Goal: Transaction & Acquisition: Purchase product/service

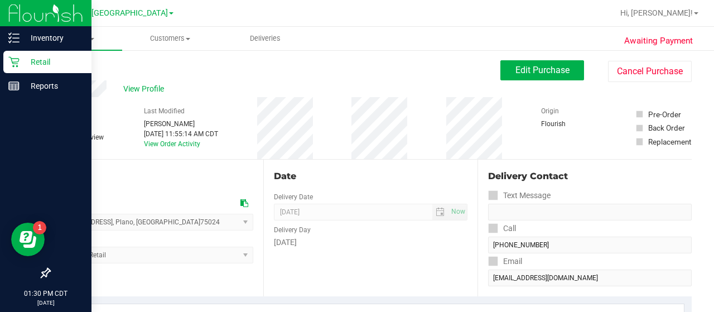
click at [28, 59] on p "Retail" at bounding box center [53, 61] width 67 height 13
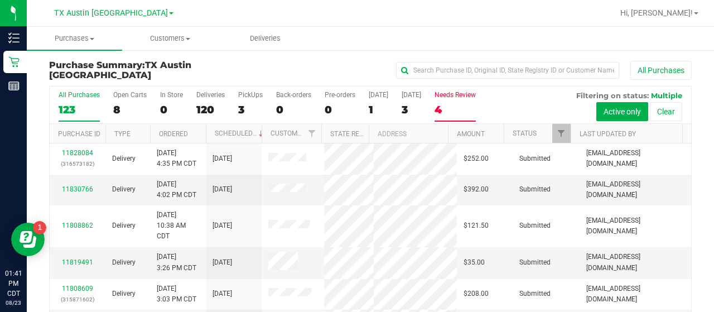
click at [452, 119] on label "Needs Review 4" at bounding box center [454, 106] width 41 height 31
click at [0, 0] on input "Needs Review 4" at bounding box center [0, 0] width 0 height 0
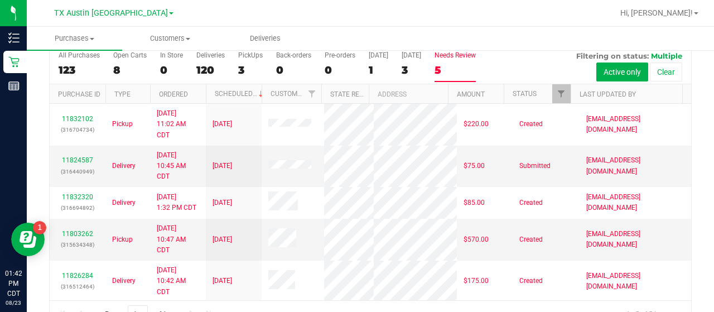
scroll to position [47, 0]
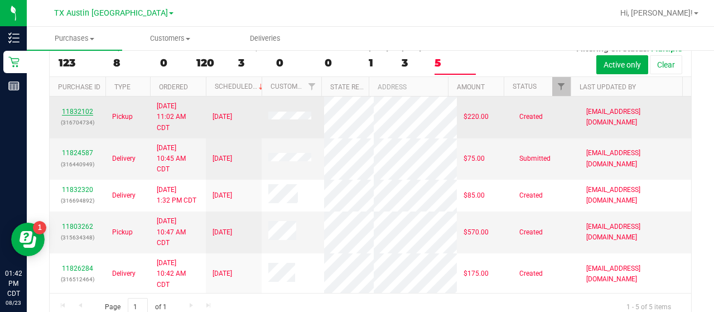
click at [88, 111] on link "11832102" at bounding box center [77, 112] width 31 height 8
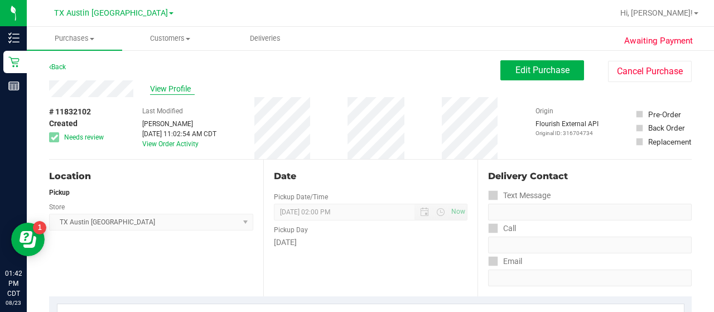
click at [175, 88] on span "View Profile" at bounding box center [172, 89] width 45 height 12
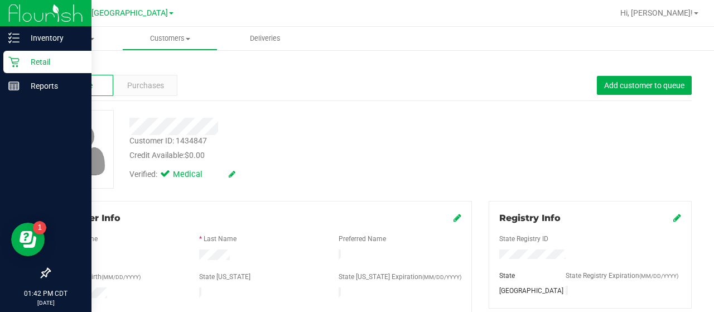
click at [28, 61] on p "Retail" at bounding box center [53, 61] width 67 height 13
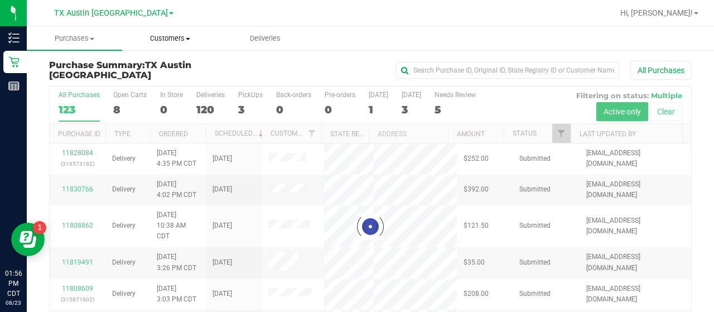
click at [173, 35] on span "Customers" at bounding box center [170, 38] width 94 height 10
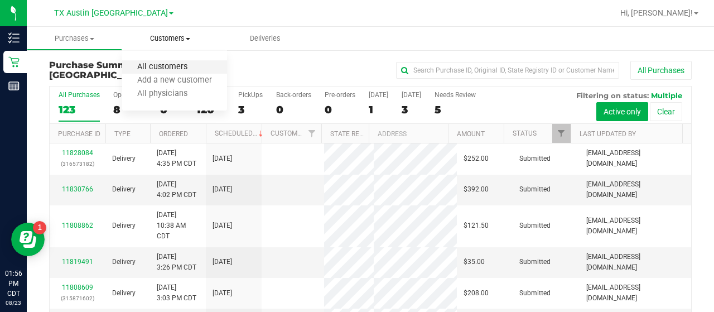
click at [162, 66] on span "All customers" at bounding box center [162, 66] width 80 height 9
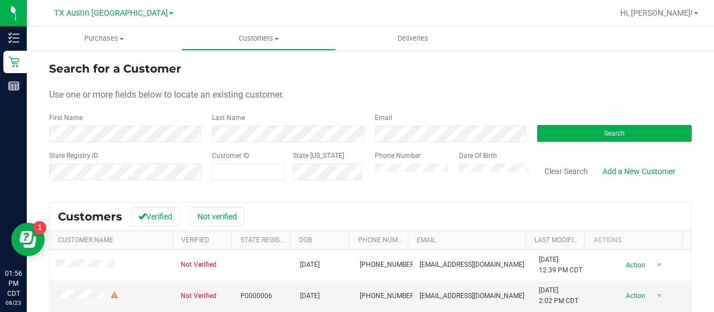
click at [418, 153] on div "Phone Number" at bounding box center [413, 171] width 76 height 40
click at [418, 142] on form "Search for a Customer Use one or more fields below to locate an existing custom…" at bounding box center [370, 125] width 642 height 130
click at [147, 122] on div "First Name" at bounding box center [126, 128] width 154 height 30
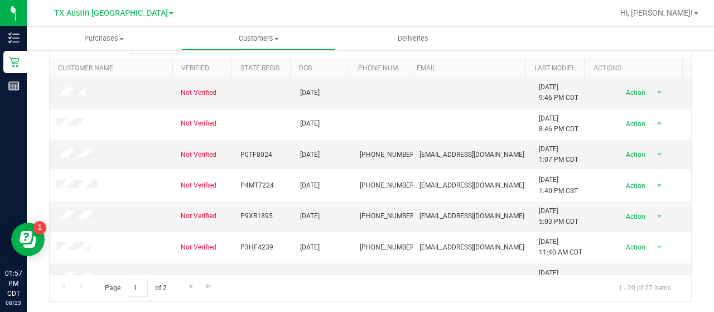
scroll to position [417, 0]
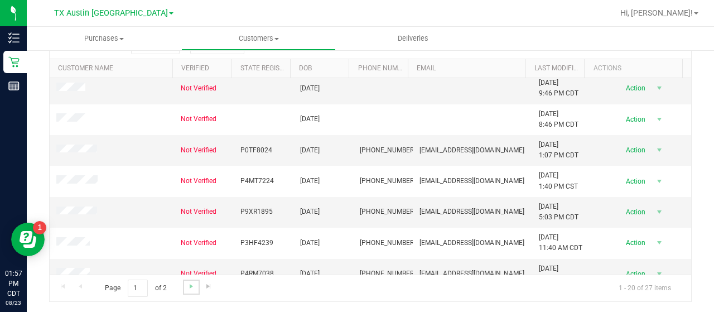
click at [183, 289] on link "Go to the next page" at bounding box center [191, 286] width 16 height 15
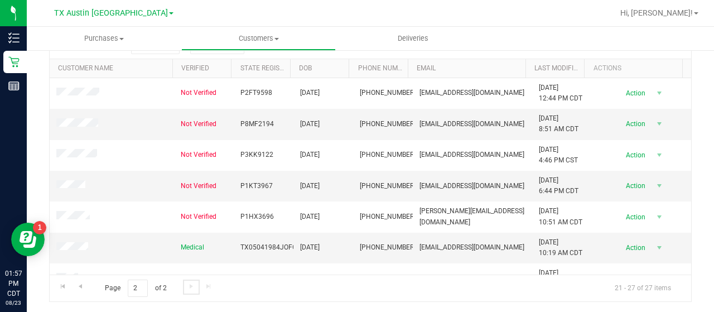
scroll to position [18, 0]
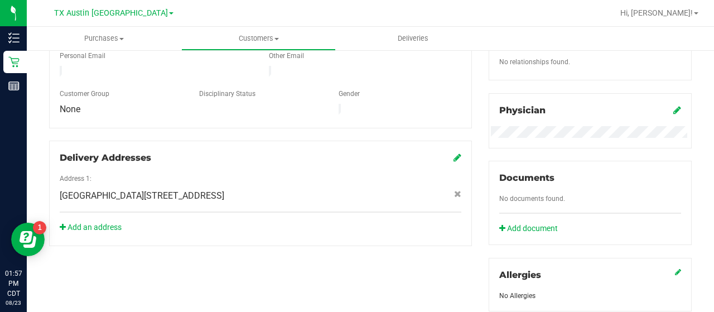
scroll to position [258, 0]
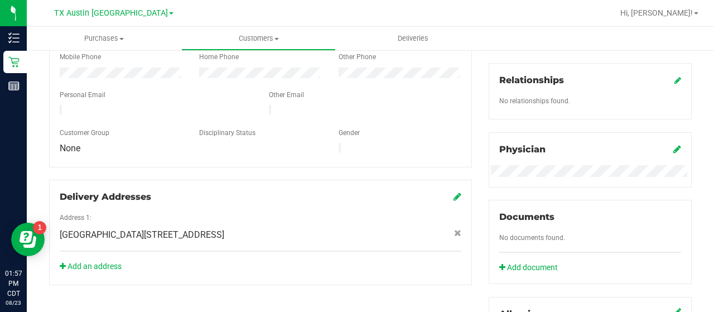
click at [67, 103] on div at bounding box center [260, 104] width 401 height 3
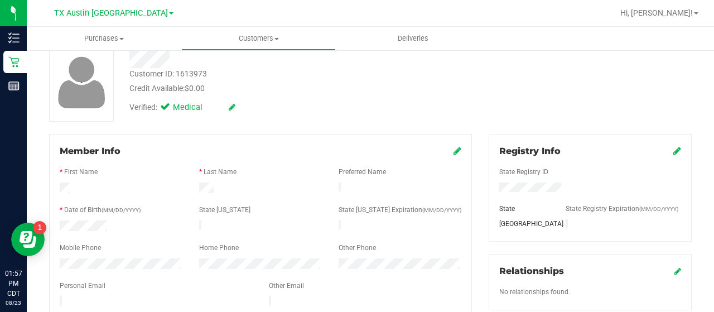
scroll to position [0, 0]
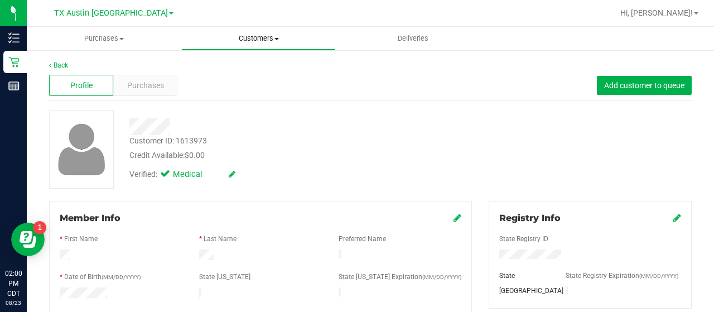
click at [235, 37] on span "Customers" at bounding box center [258, 38] width 153 height 10
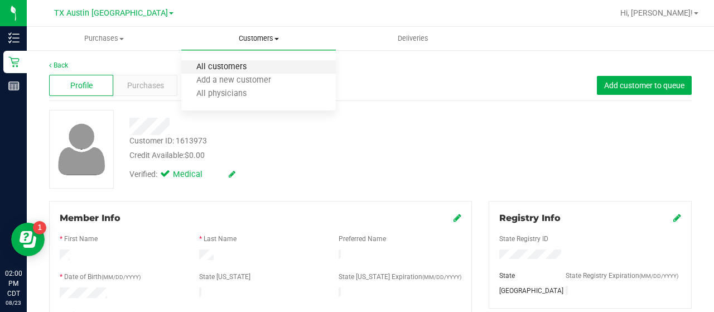
click at [234, 70] on span "All customers" at bounding box center [221, 66] width 80 height 9
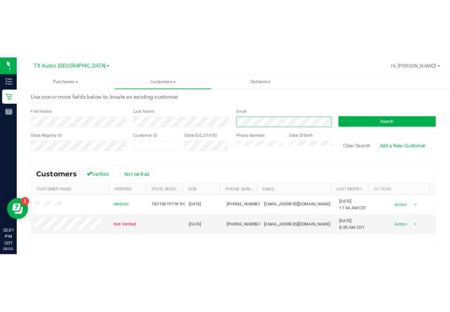
scroll to position [36, 0]
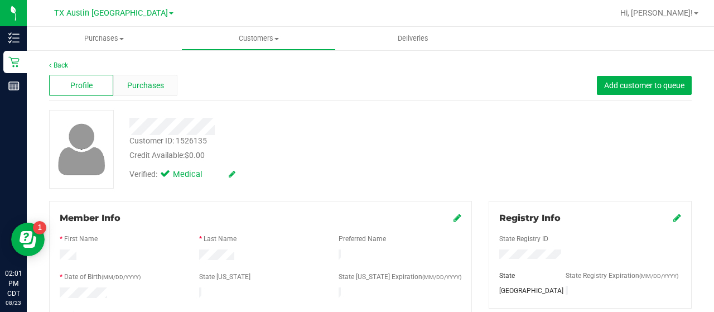
click at [149, 88] on span "Purchases" at bounding box center [145, 86] width 37 height 12
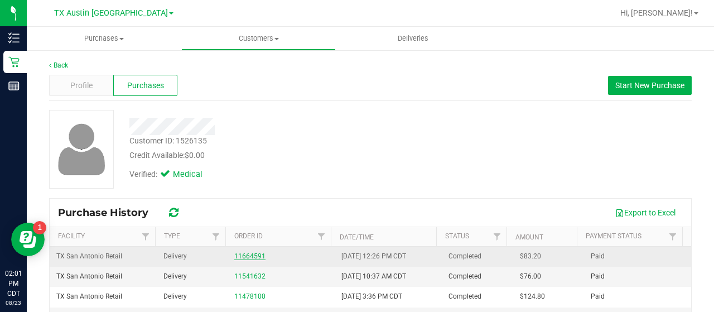
click at [249, 252] on link "11664591" at bounding box center [249, 256] width 31 height 8
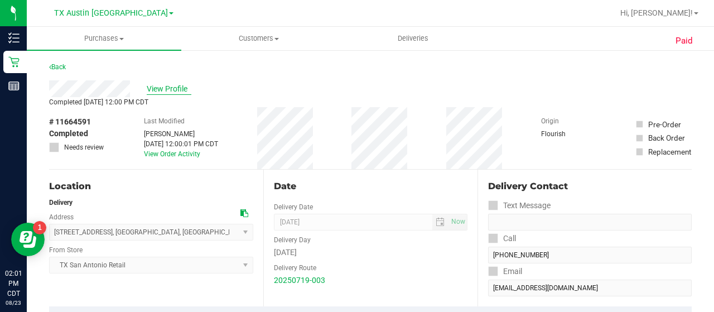
click at [175, 90] on span "View Profile" at bounding box center [169, 89] width 45 height 12
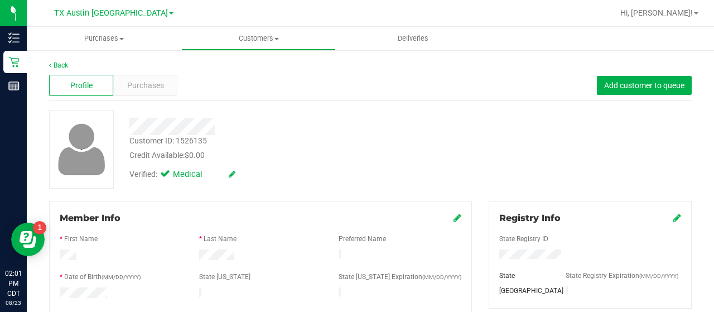
click at [137, 70] on div "Profile Purchases Add customer to queue" at bounding box center [370, 85] width 642 height 31
click at [138, 76] on div "Purchases" at bounding box center [145, 85] width 64 height 21
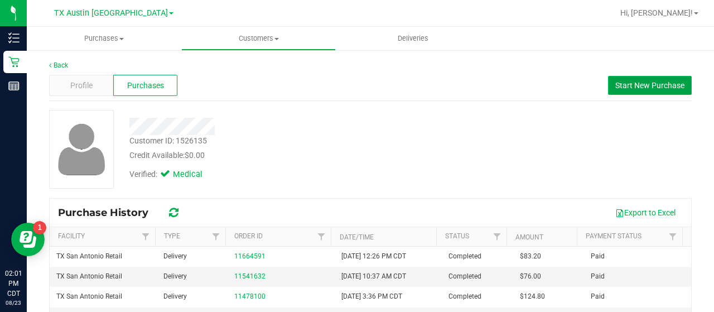
click at [623, 90] on button "Start New Purchase" at bounding box center [650, 85] width 84 height 19
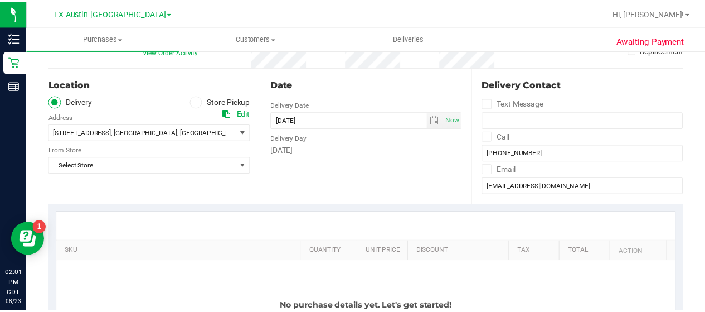
scroll to position [97, 0]
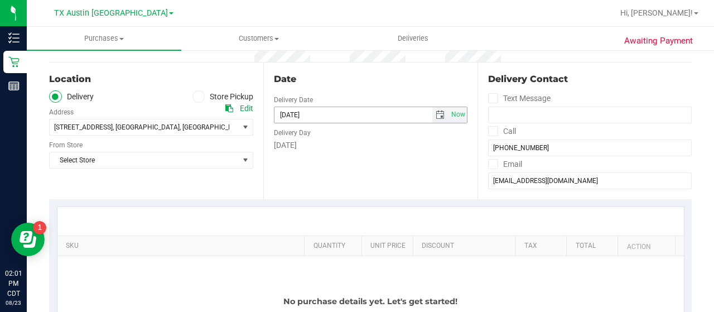
click at [435, 118] on span "select" at bounding box center [439, 114] width 9 height 9
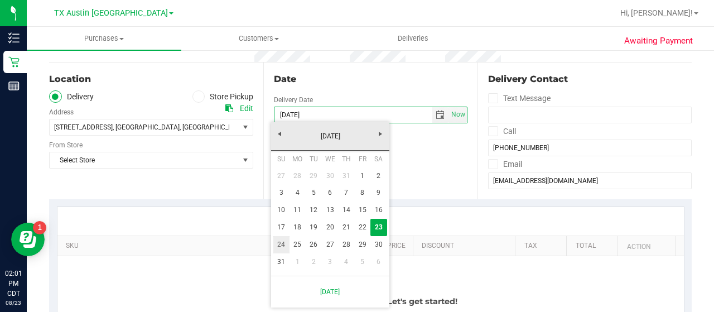
click at [281, 251] on link "24" at bounding box center [281, 244] width 16 height 17
type input "[DATE]"
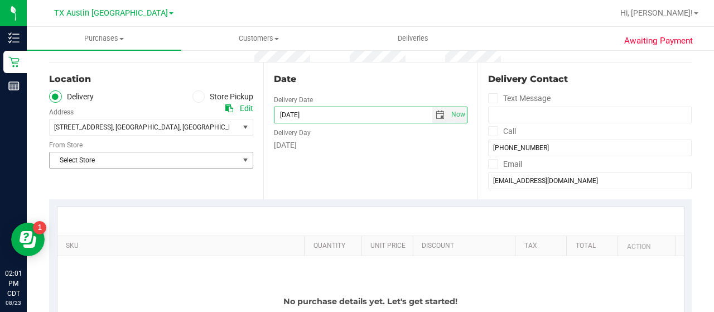
drag, startPoint x: 192, startPoint y: 161, endPoint x: 206, endPoint y: 160, distance: 14.5
click at [192, 161] on span "Select Store" at bounding box center [144, 160] width 189 height 16
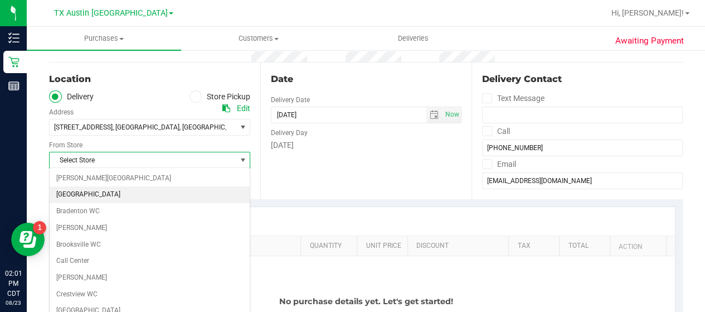
click at [240, 189] on li "[GEOGRAPHIC_DATA]" at bounding box center [150, 194] width 200 height 17
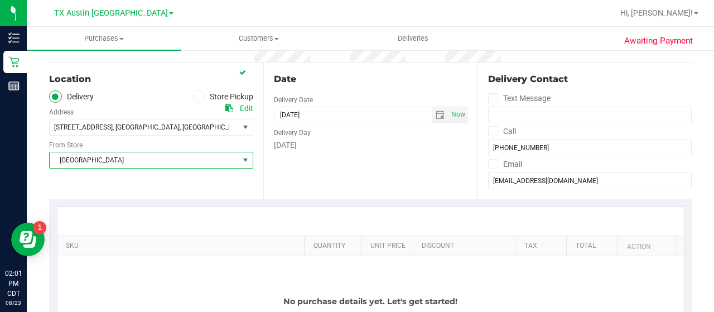
click at [213, 159] on span "[GEOGRAPHIC_DATA]" at bounding box center [144, 160] width 189 height 16
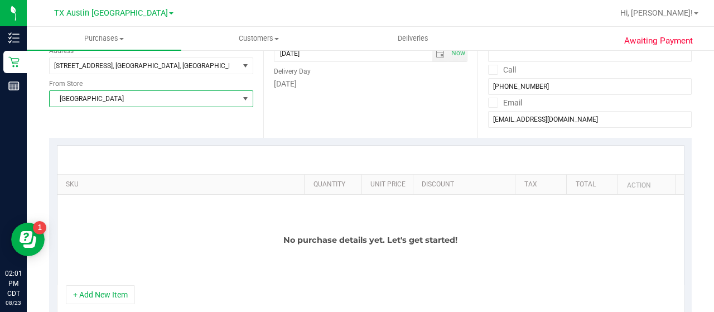
scroll to position [158, 0]
click at [203, 96] on span "[GEOGRAPHIC_DATA]" at bounding box center [144, 99] width 189 height 16
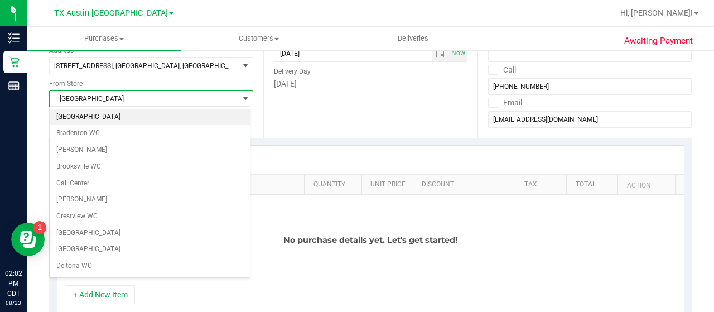
scroll to position [788, 0]
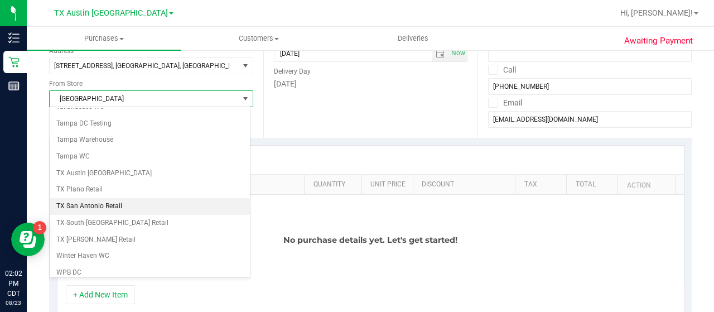
click at [123, 198] on li "TX San Antonio Retail" at bounding box center [150, 206] width 200 height 17
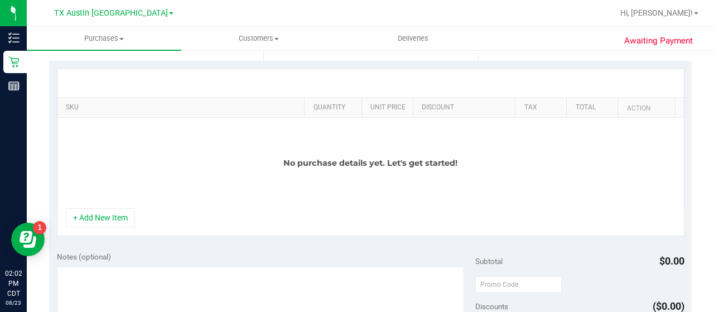
scroll to position [238, 0]
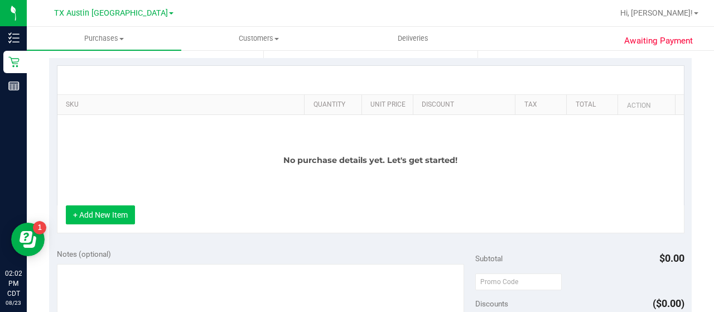
click at [100, 221] on button "+ Add New Item" at bounding box center [100, 214] width 69 height 19
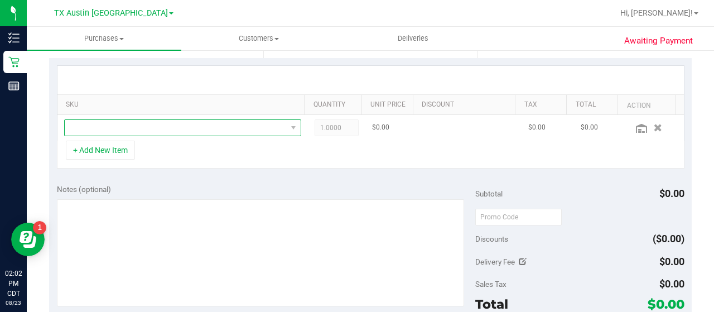
click at [224, 129] on span "NO DATA FOUND" at bounding box center [176, 128] width 222 height 16
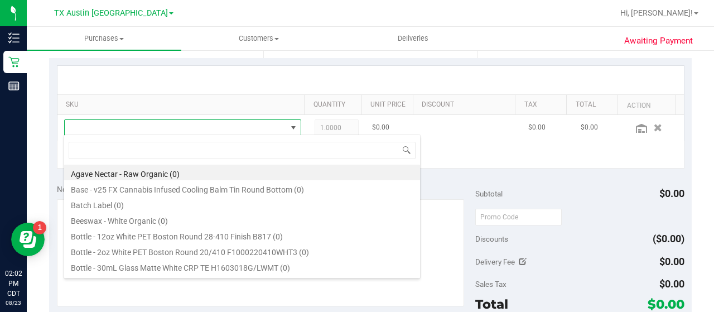
scroll to position [16, 225]
type input "[US_STATE]"
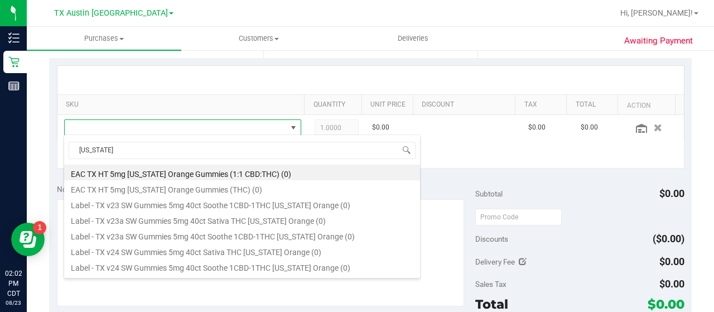
scroll to position [185, 0]
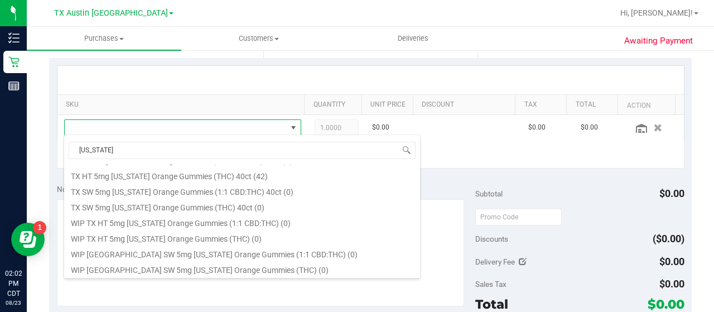
click at [227, 178] on li "TX HT 5mg [US_STATE] Orange Gummies (THC) 40ct (42)" at bounding box center [242, 175] width 356 height 16
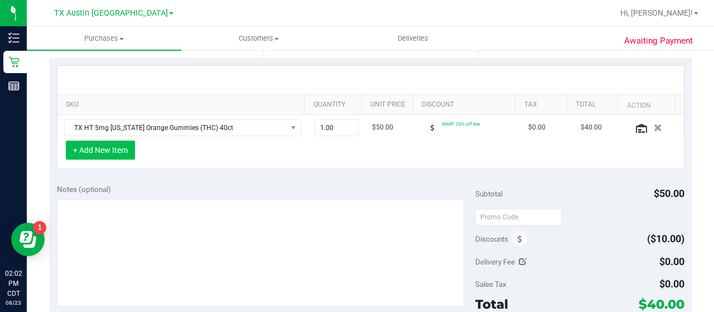
click at [120, 151] on button "+ Add New Item" at bounding box center [100, 149] width 69 height 19
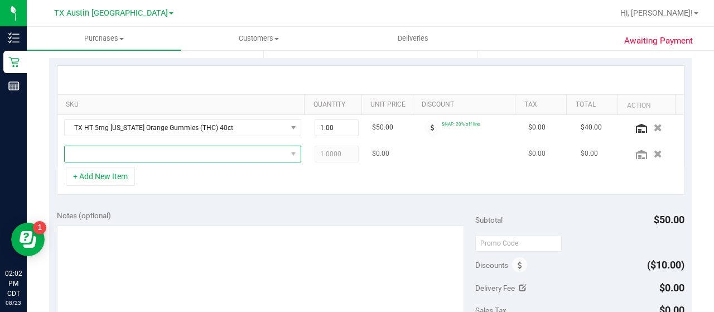
click at [149, 152] on span "NO DATA FOUND" at bounding box center [176, 154] width 222 height 16
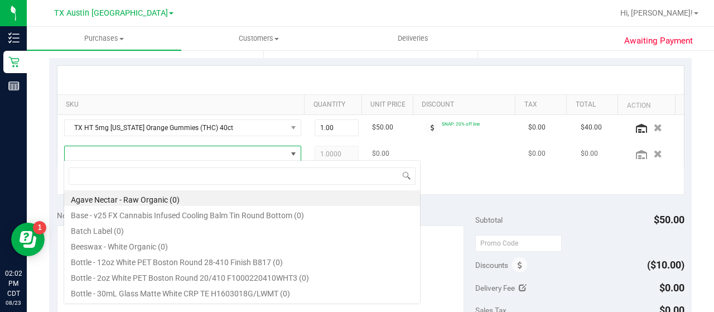
scroll to position [16, 225]
type input "tropi"
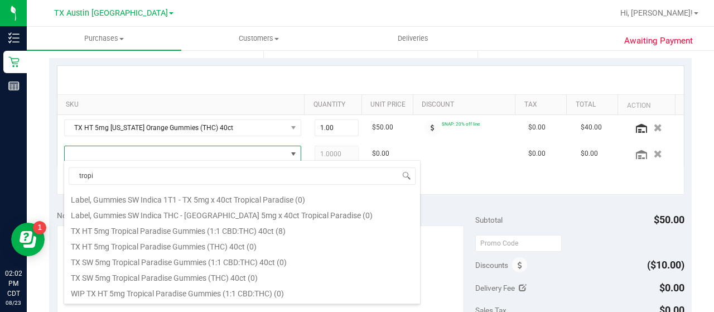
scroll to position [157, 0]
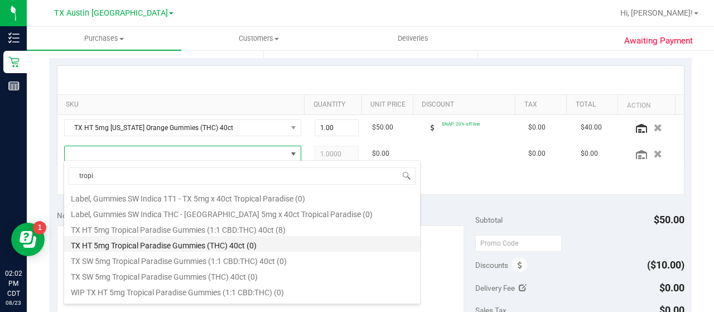
click at [222, 244] on li "TX HT 5mg Tropical Paradise Gummies (THC) 40ct (0)" at bounding box center [242, 244] width 356 height 16
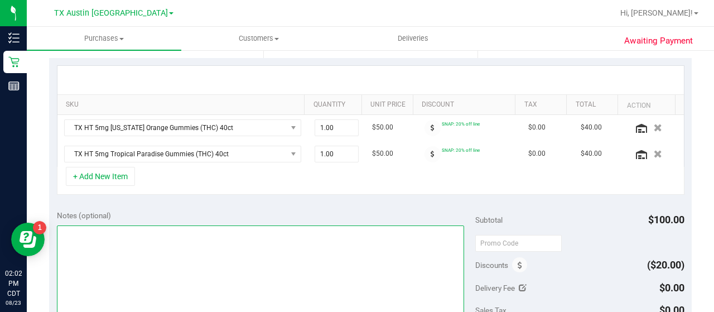
click at [264, 270] on textarea at bounding box center [260, 278] width 407 height 107
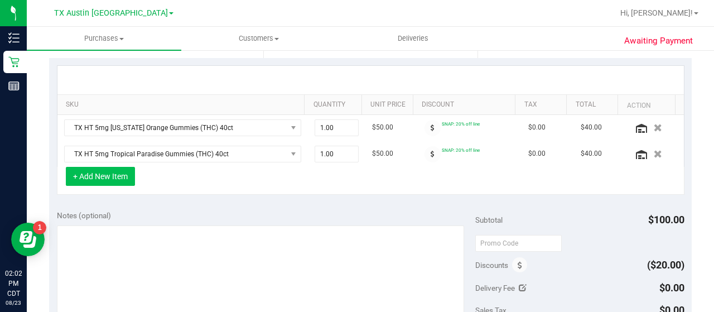
click at [116, 174] on button "+ Add New Item" at bounding box center [100, 176] width 69 height 19
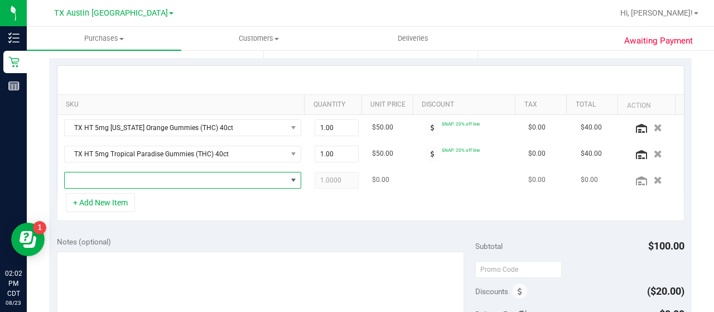
click at [164, 176] on span "NO DATA FOUND" at bounding box center [176, 180] width 222 height 16
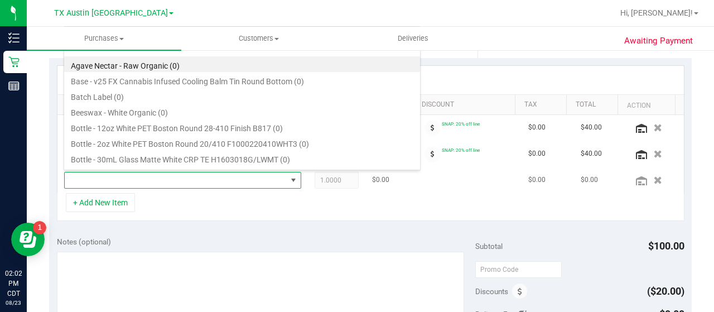
scroll to position [16, 225]
type input "soothe"
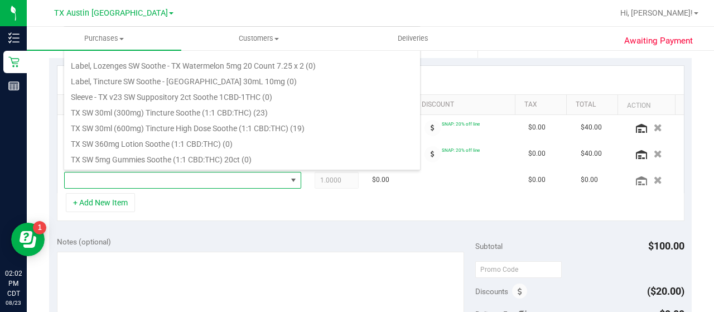
scroll to position [372, 0]
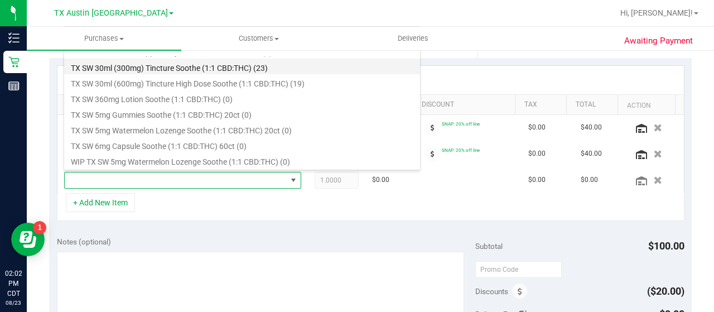
click at [285, 71] on li "TX SW 30ml (300mg) Tincture Soothe (1:1 CBD:THC) (23)" at bounding box center [242, 67] width 356 height 16
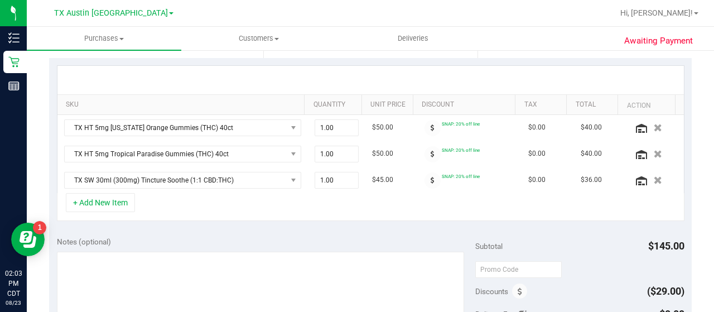
click at [222, 204] on div "+ Add New Item" at bounding box center [370, 207] width 627 height 28
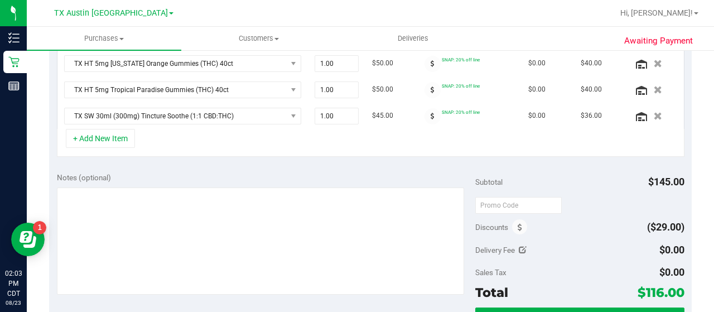
scroll to position [303, 0]
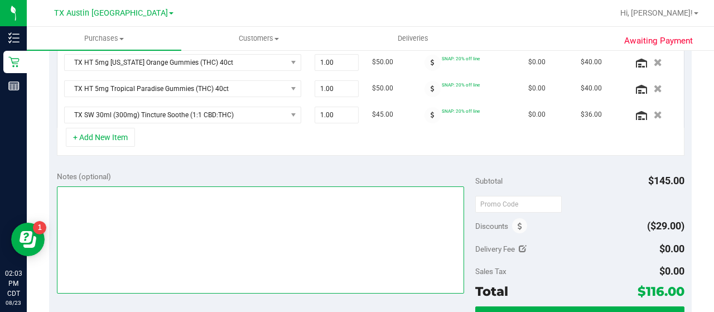
click at [225, 198] on textarea at bounding box center [260, 239] width 407 height 107
type textarea "SAN PU 8/24 CCLM8/23"
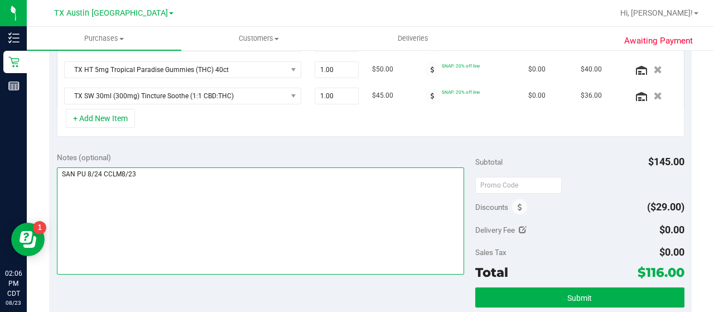
scroll to position [338, 0]
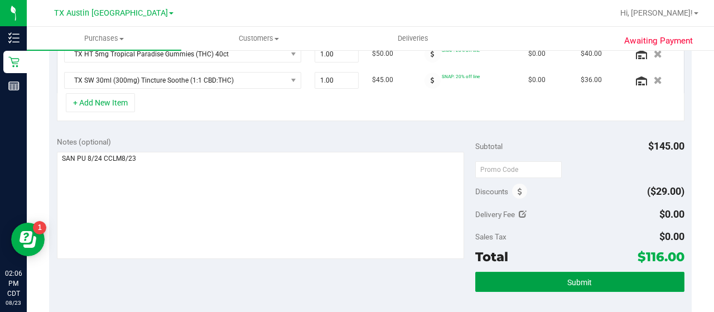
click at [509, 272] on button "Submit" at bounding box center [579, 282] width 209 height 20
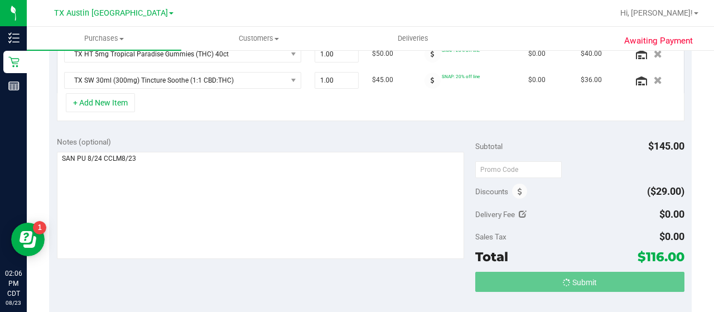
scroll to position [320, 0]
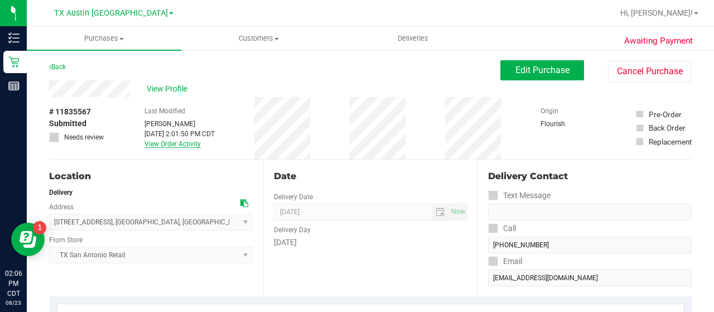
click at [177, 146] on link "View Order Activity" at bounding box center [172, 144] width 56 height 8
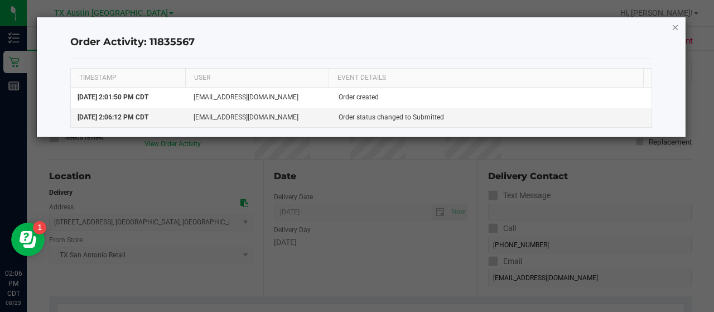
click at [674, 33] on icon "button" at bounding box center [675, 26] width 8 height 13
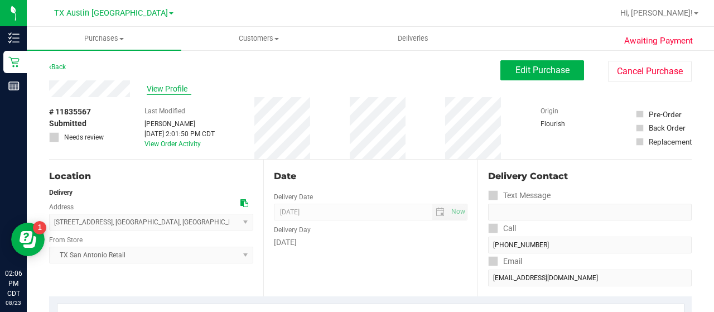
click at [173, 88] on span "View Profile" at bounding box center [169, 89] width 45 height 12
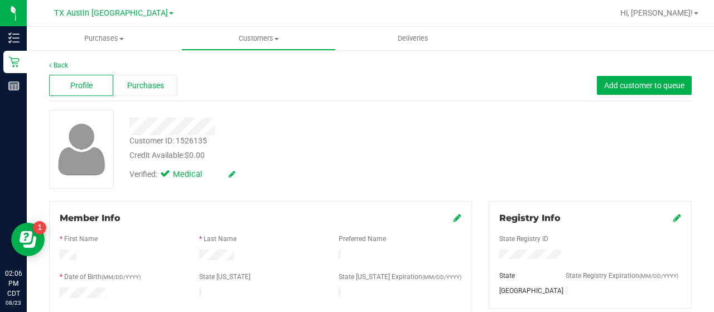
click at [147, 89] on span "Purchases" at bounding box center [145, 86] width 37 height 12
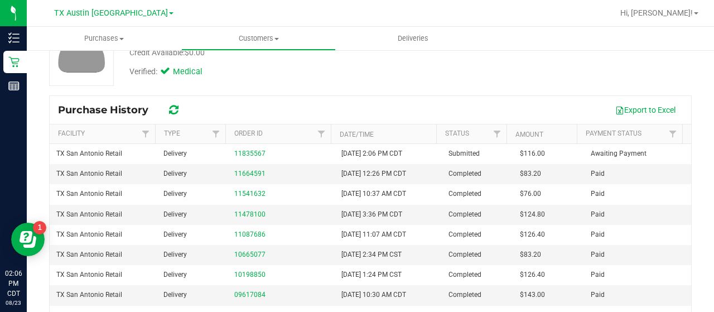
scroll to position [115, 0]
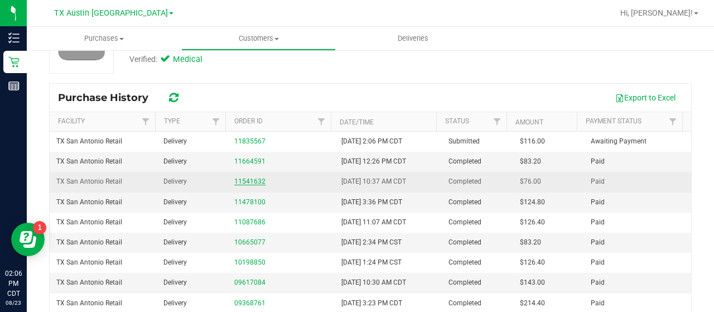
click at [255, 177] on link "11541632" at bounding box center [249, 181] width 31 height 8
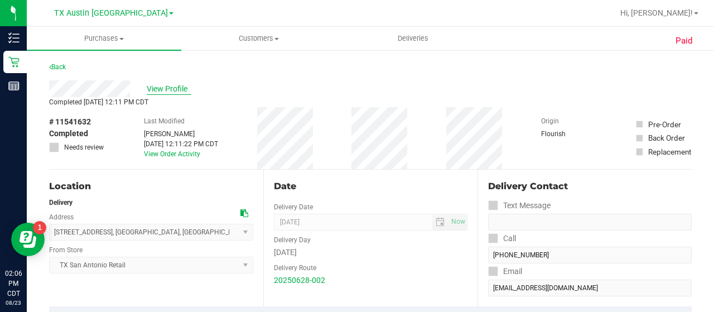
click at [163, 93] on span "View Profile" at bounding box center [169, 89] width 45 height 12
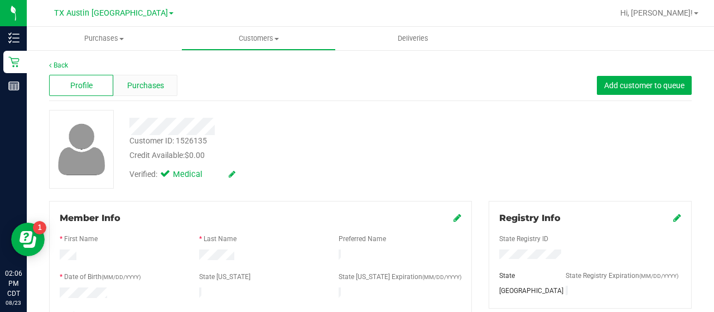
click at [156, 87] on span "Purchases" at bounding box center [145, 86] width 37 height 12
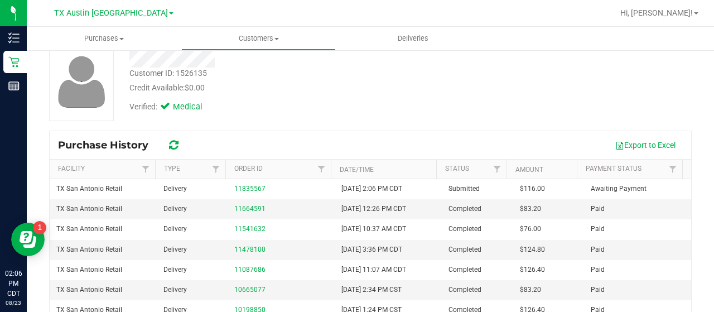
scroll to position [80, 0]
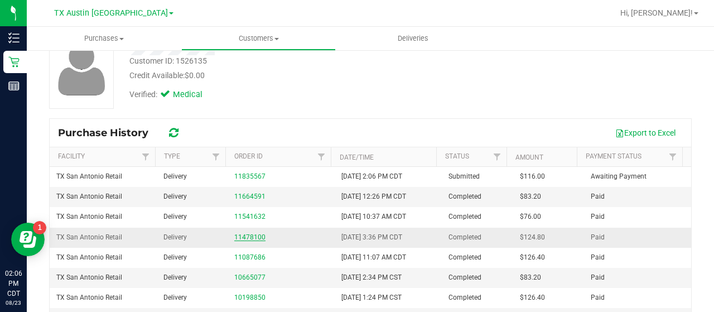
click at [245, 236] on link "11478100" at bounding box center [249, 237] width 31 height 8
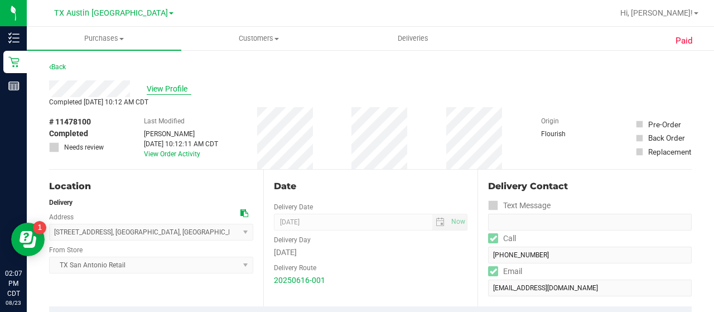
click at [163, 93] on span "View Profile" at bounding box center [169, 89] width 45 height 12
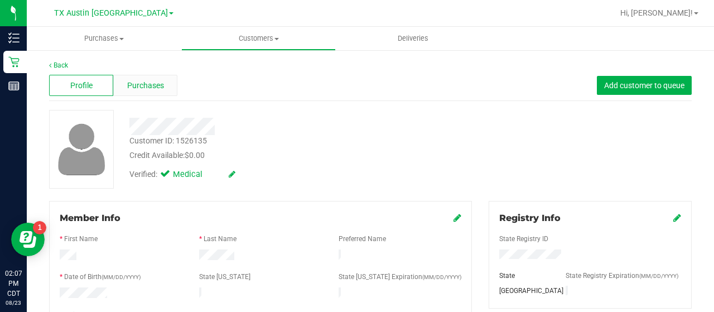
click at [166, 91] on div "Purchases" at bounding box center [145, 85] width 64 height 21
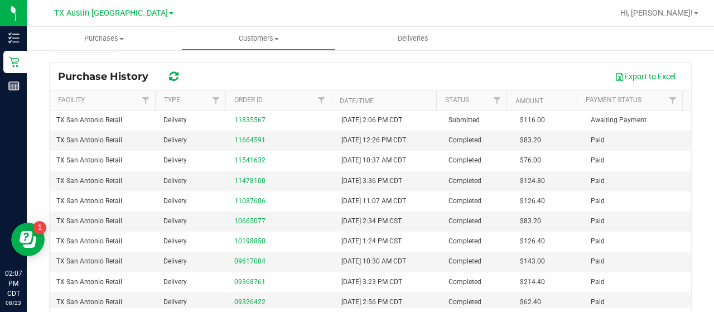
scroll to position [140, 0]
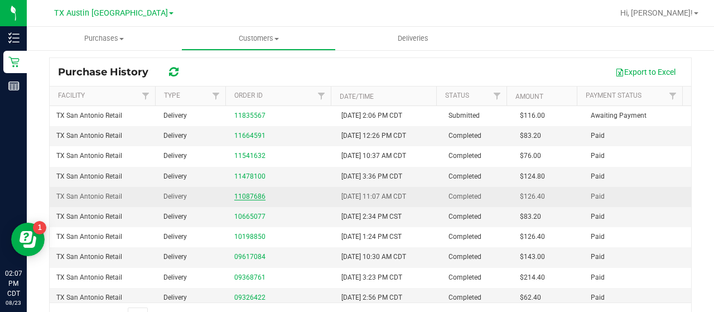
click at [251, 192] on link "11087686" at bounding box center [249, 196] width 31 height 8
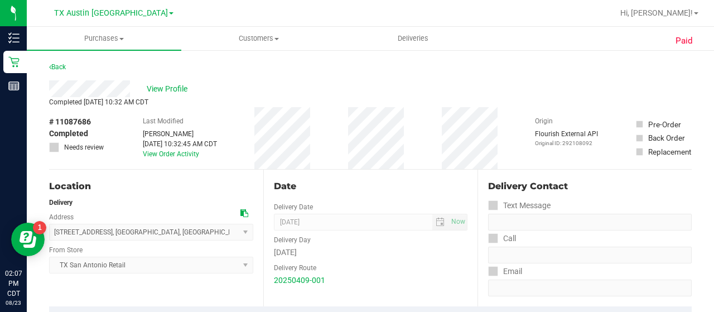
click at [274, 203] on label "Delivery Date" at bounding box center [293, 207] width 39 height 10
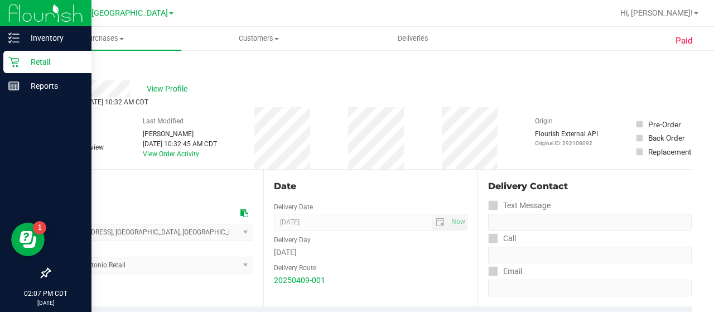
drag, startPoint x: 13, startPoint y: 65, endPoint x: 59, endPoint y: 70, distance: 45.9
click at [13, 65] on icon at bounding box center [13, 61] width 11 height 11
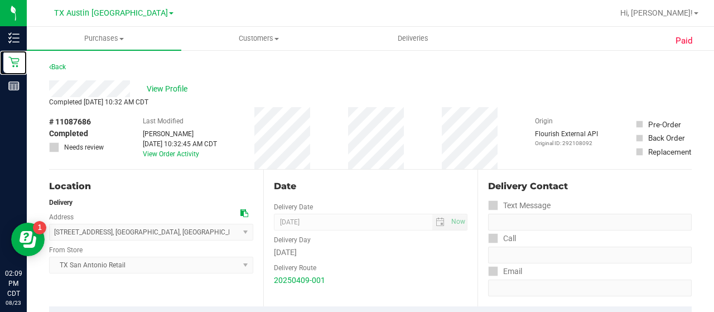
scroll to position [22, 0]
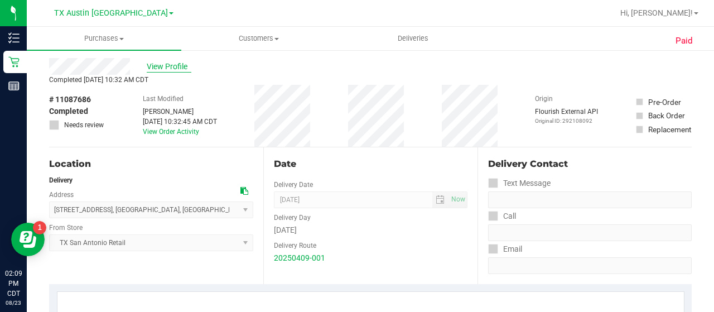
click at [156, 69] on span "View Profile" at bounding box center [169, 67] width 45 height 12
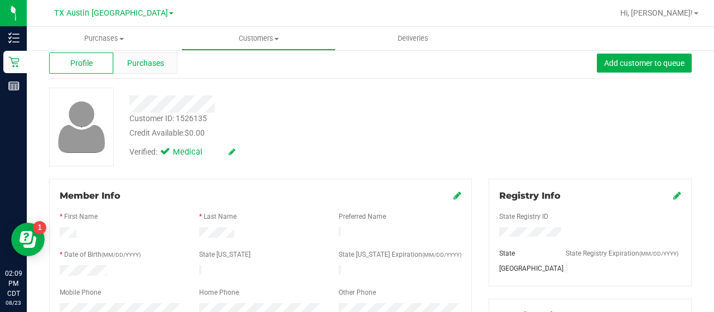
click at [166, 68] on div "Purchases" at bounding box center [145, 62] width 64 height 21
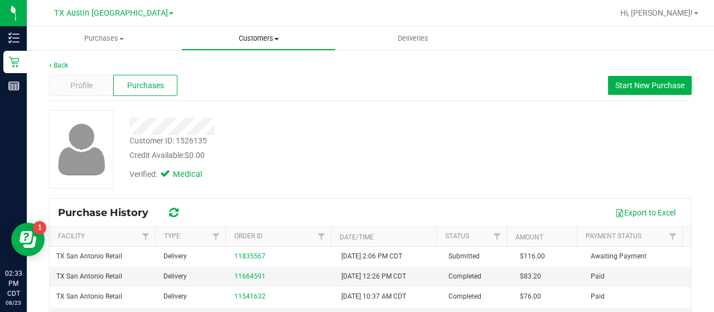
click at [250, 36] on span "Customers" at bounding box center [258, 38] width 153 height 10
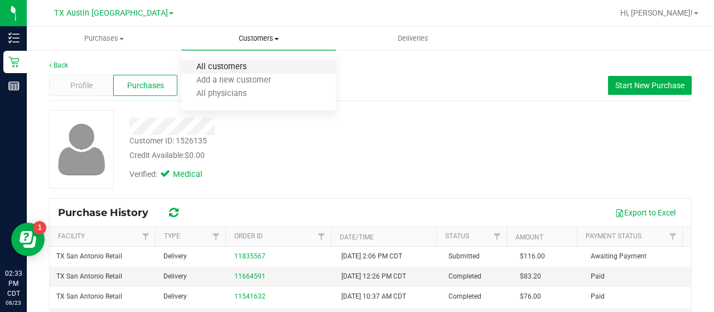
click at [241, 67] on span "All customers" at bounding box center [221, 66] width 80 height 9
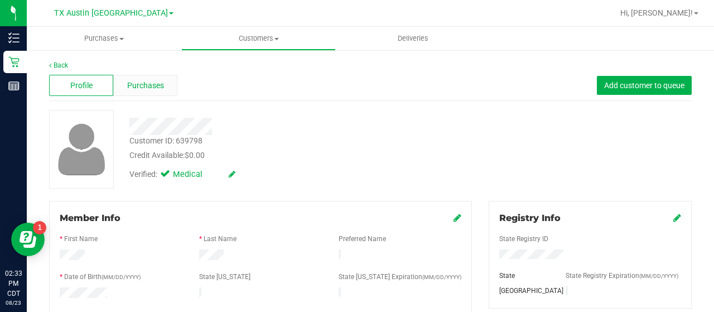
click at [151, 83] on span "Purchases" at bounding box center [145, 86] width 37 height 12
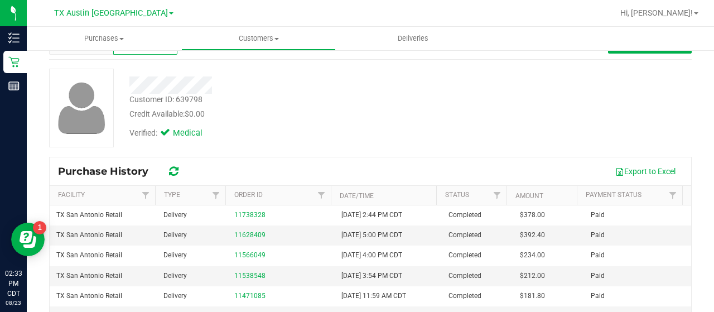
scroll to position [43, 0]
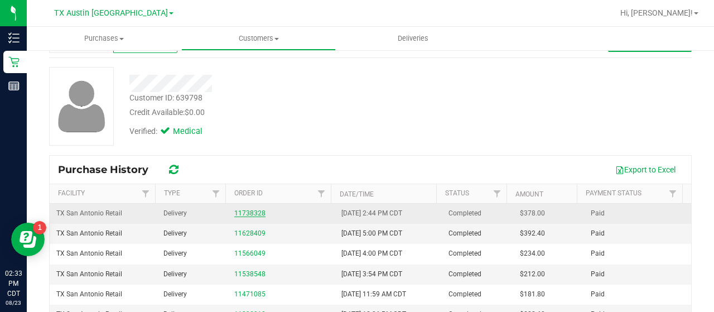
click at [239, 211] on link "11738328" at bounding box center [249, 213] width 31 height 8
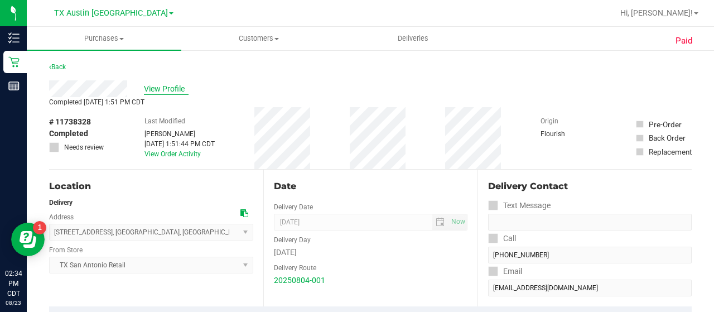
click at [154, 89] on span "View Profile" at bounding box center [166, 89] width 45 height 12
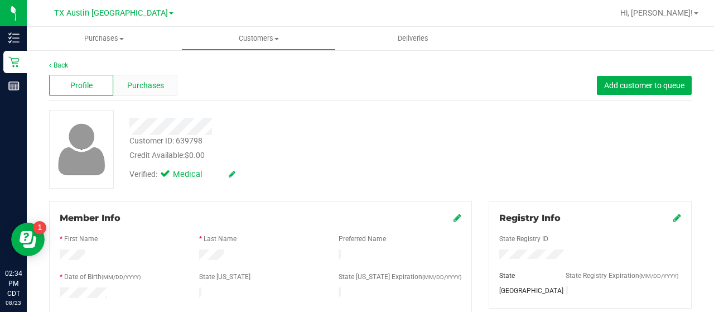
click at [163, 79] on div "Purchases" at bounding box center [145, 85] width 64 height 21
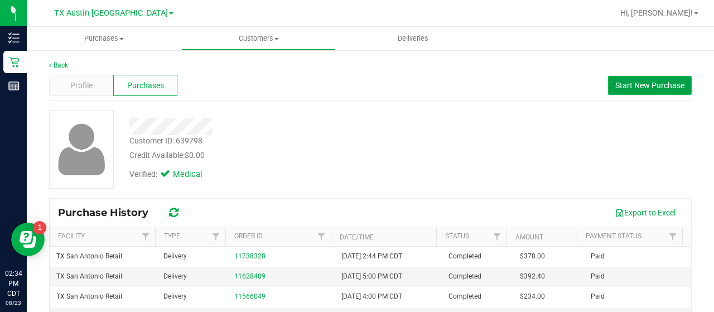
click at [632, 89] on span "Start New Purchase" at bounding box center [649, 85] width 69 height 9
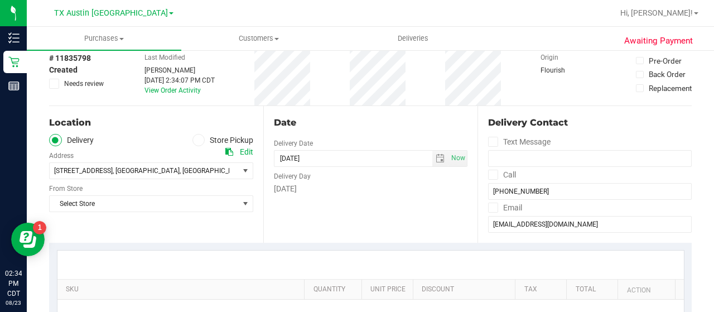
scroll to position [65, 0]
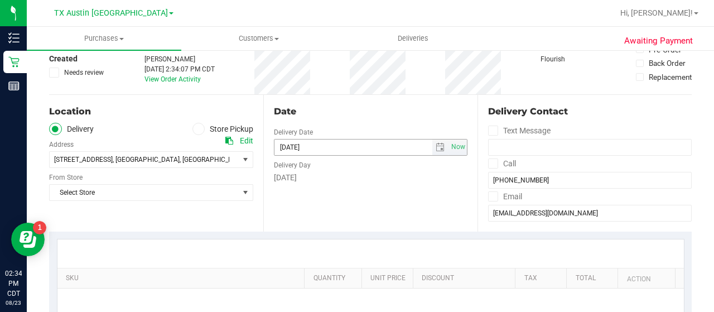
click at [440, 142] on span "select" at bounding box center [440, 147] width 16 height 16
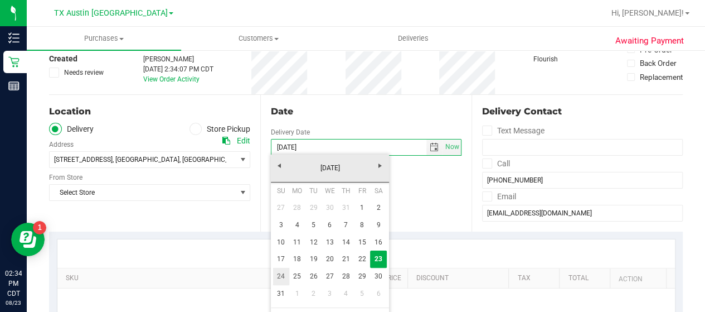
click at [278, 273] on link "24" at bounding box center [281, 276] width 16 height 17
type input "[DATE]"
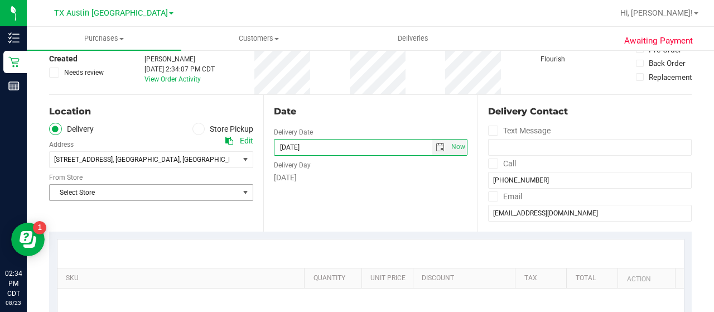
click at [189, 192] on span "Select Store" at bounding box center [144, 193] width 189 height 16
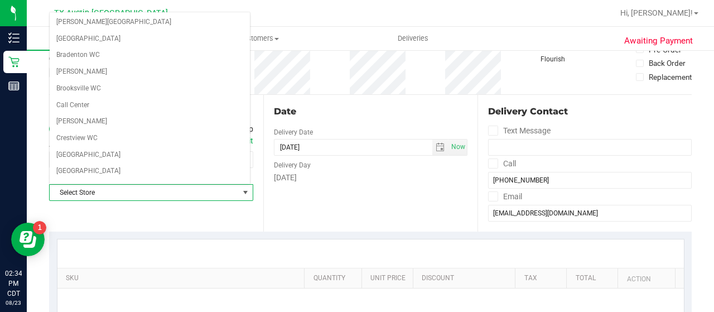
scroll to position [788, 0]
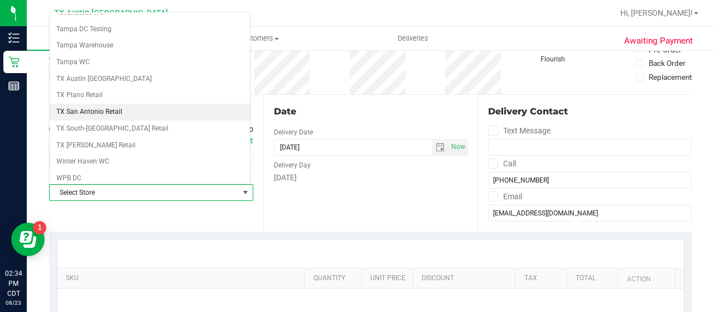
click at [106, 104] on li "TX San Antonio Retail" at bounding box center [150, 112] width 200 height 17
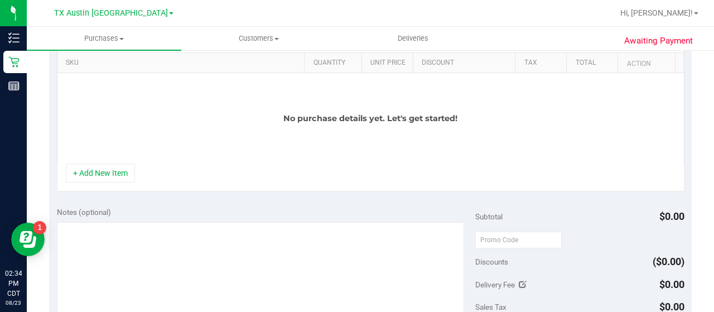
scroll to position [284, 0]
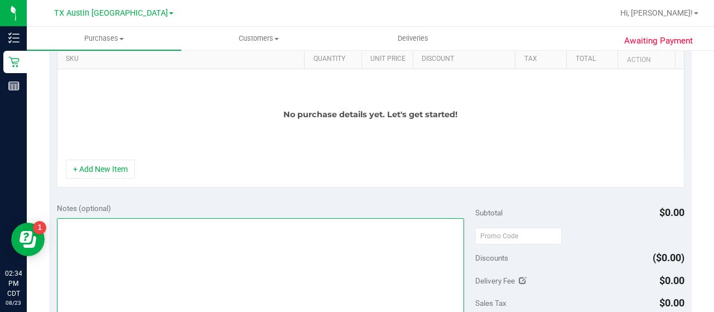
click at [112, 281] on textarea at bounding box center [260, 271] width 407 height 107
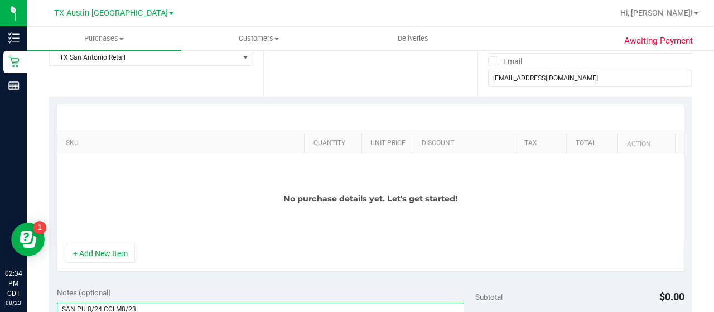
scroll to position [201, 0]
type textarea "SAN PU 8/24 CCLM8/23"
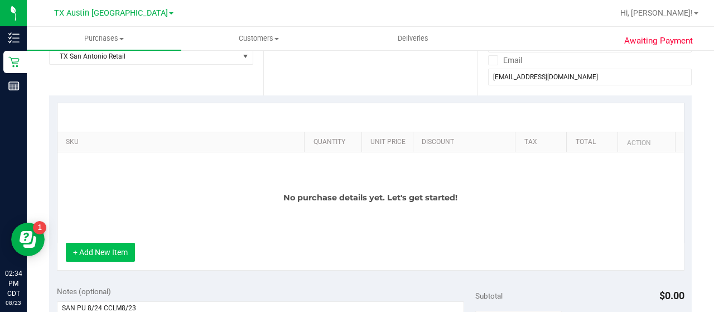
click at [118, 244] on button "+ Add New Item" at bounding box center [100, 252] width 69 height 19
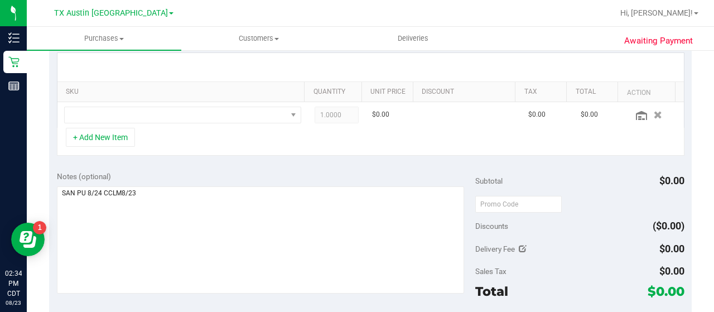
scroll to position [253, 0]
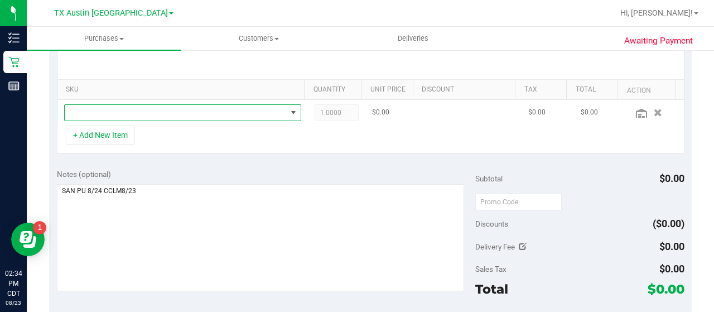
click at [244, 110] on span "NO DATA FOUND" at bounding box center [176, 113] width 222 height 16
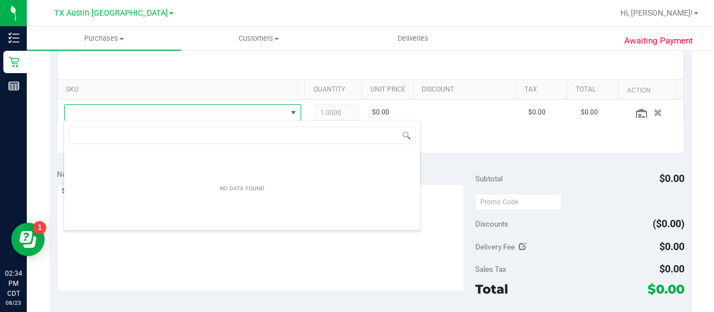
scroll to position [16, 225]
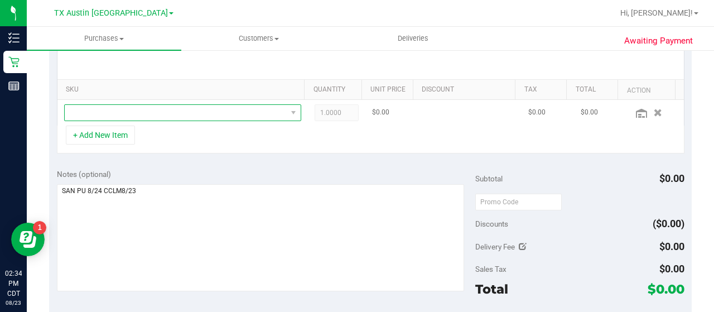
click at [161, 110] on span "NO DATA FOUND" at bounding box center [176, 113] width 222 height 16
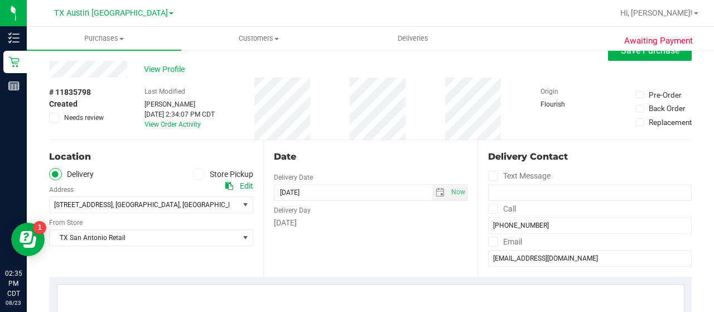
scroll to position [0, 0]
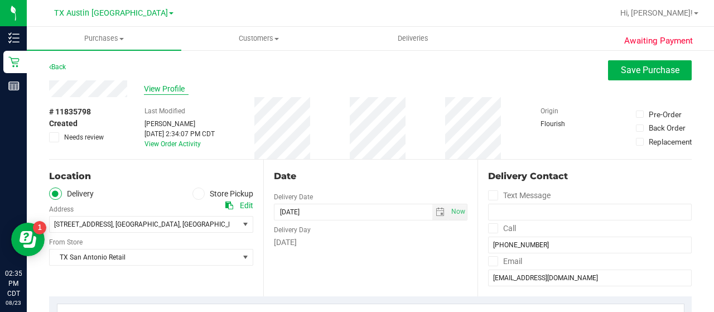
click at [168, 86] on span "View Profile" at bounding box center [166, 89] width 45 height 12
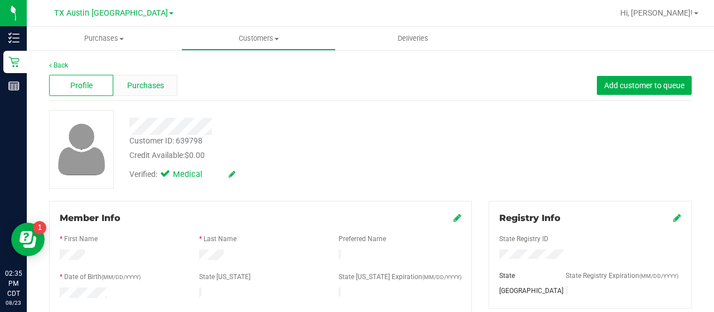
click at [146, 90] on span "Purchases" at bounding box center [145, 86] width 37 height 12
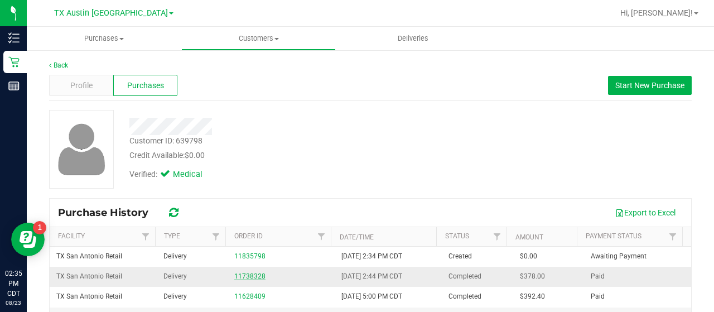
click at [249, 274] on link "11738328" at bounding box center [249, 276] width 31 height 8
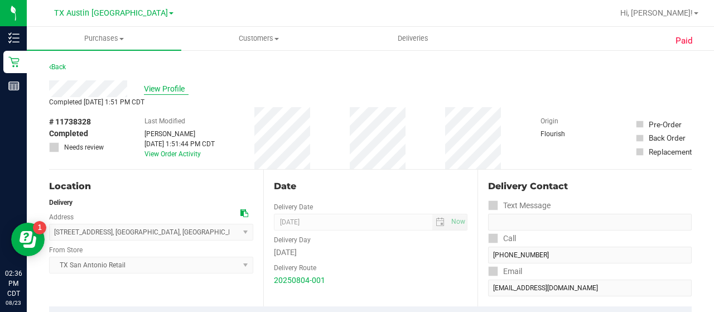
click at [171, 94] on div "View Profile" at bounding box center [370, 88] width 642 height 17
click at [171, 93] on span "View Profile" at bounding box center [166, 89] width 45 height 12
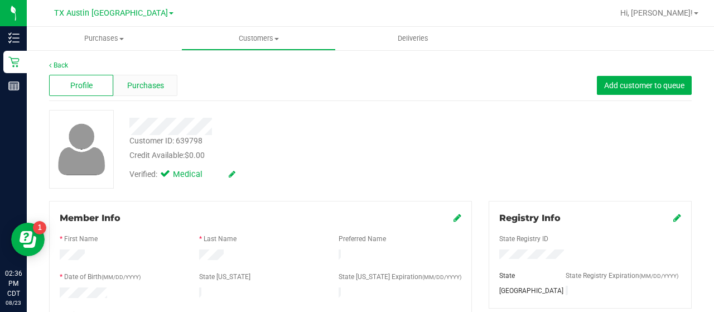
click at [158, 82] on span "Purchases" at bounding box center [145, 86] width 37 height 12
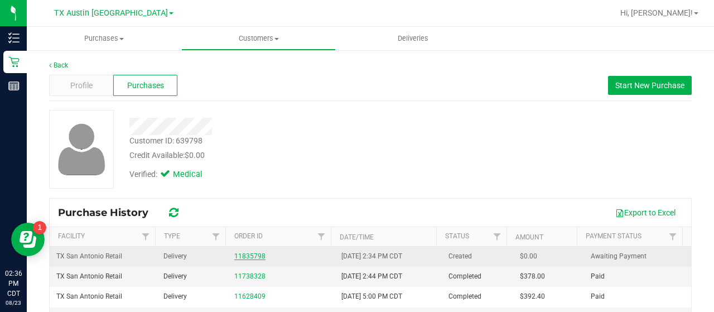
click at [249, 255] on link "11835798" at bounding box center [249, 256] width 31 height 8
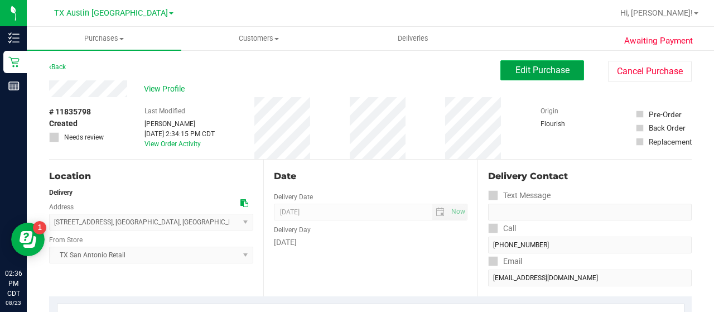
click at [542, 65] on span "Edit Purchase" at bounding box center [542, 70] width 54 height 11
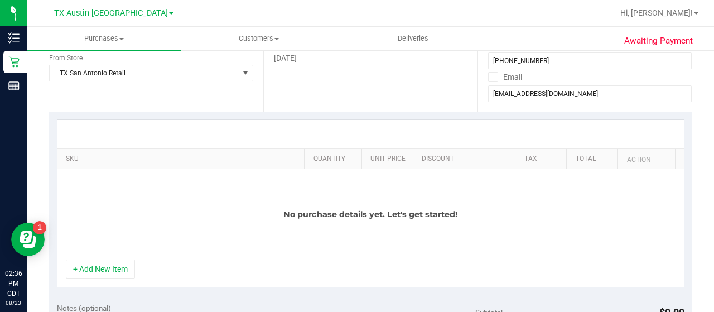
scroll to position [215, 0]
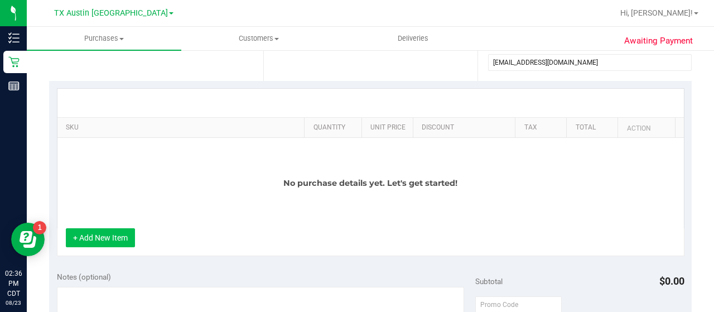
click at [104, 231] on button "+ Add New Item" at bounding box center [100, 237] width 69 height 19
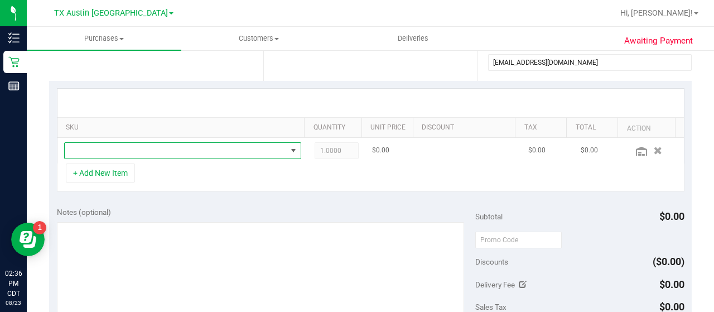
click at [209, 147] on span "NO DATA FOUND" at bounding box center [176, 151] width 222 height 16
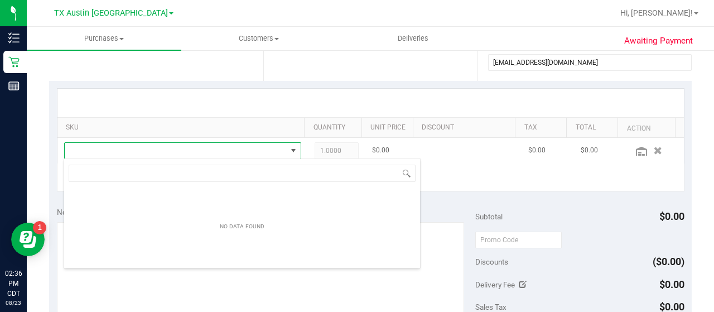
scroll to position [16, 225]
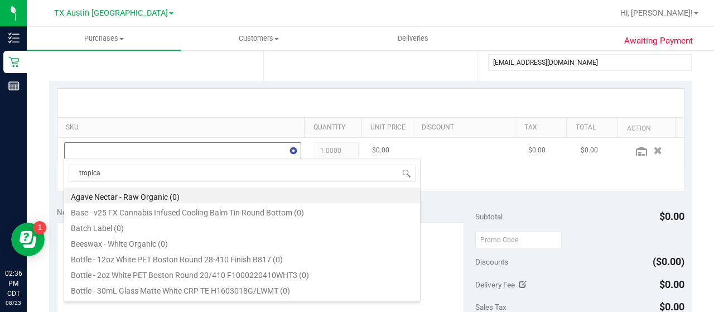
type input "tropical"
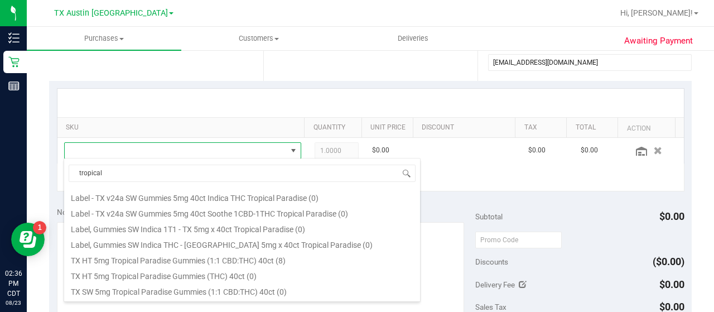
scroll to position [123, 0]
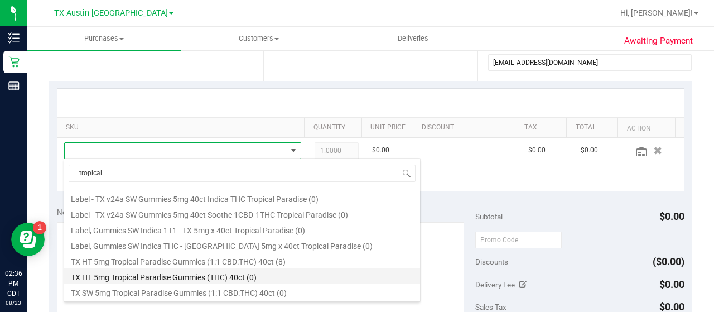
click at [214, 278] on li "TX HT 5mg Tropical Paradise Gummies (THC) 40ct (0)" at bounding box center [242, 276] width 356 height 16
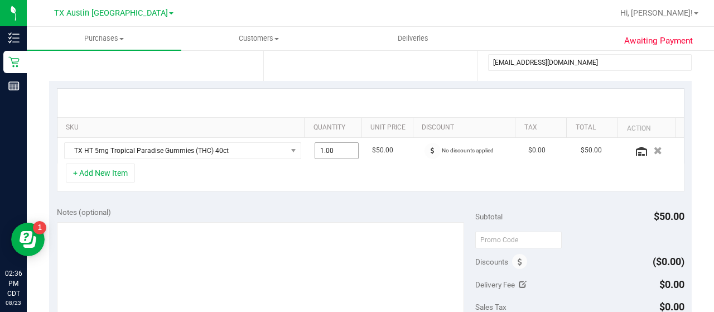
click at [329, 147] on span "1.00 1" at bounding box center [336, 150] width 45 height 17
type input "3"
type input "3.00"
click at [255, 185] on div "+ Add New Item" at bounding box center [370, 177] width 627 height 28
click at [118, 176] on button "+ Add New Item" at bounding box center [100, 172] width 69 height 19
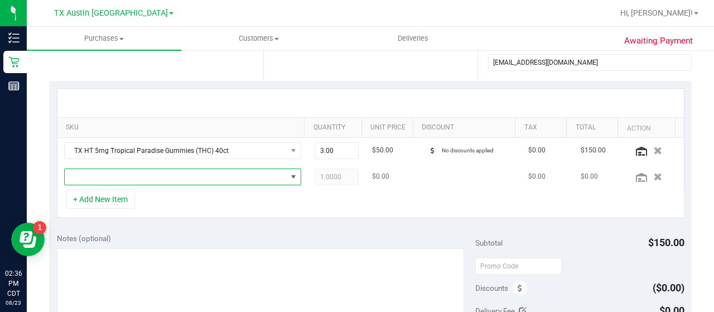
click at [159, 178] on span "NO DATA FOUND" at bounding box center [176, 177] width 222 height 16
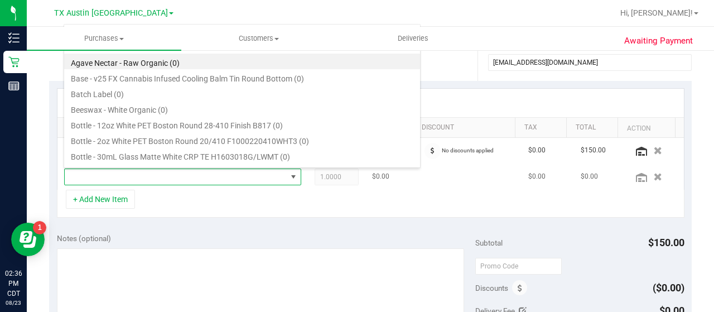
scroll to position [16, 225]
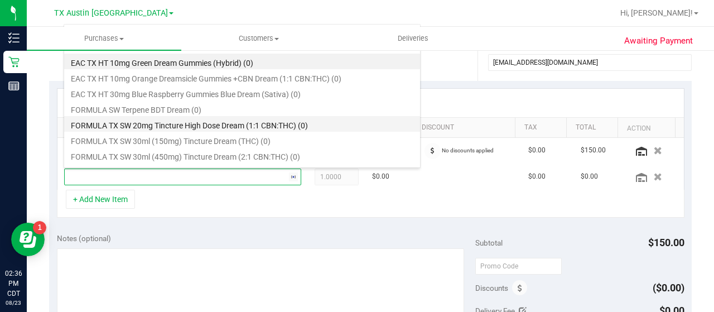
type input "d"
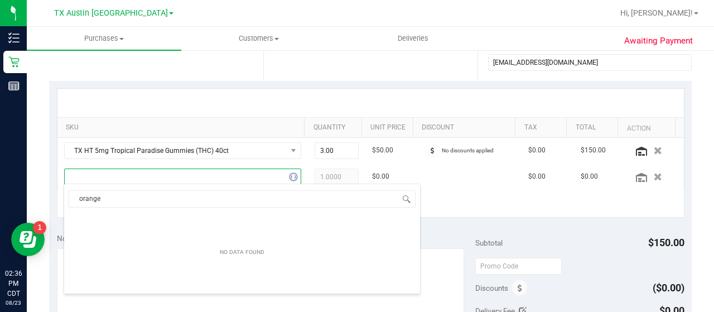
scroll to position [0, 0]
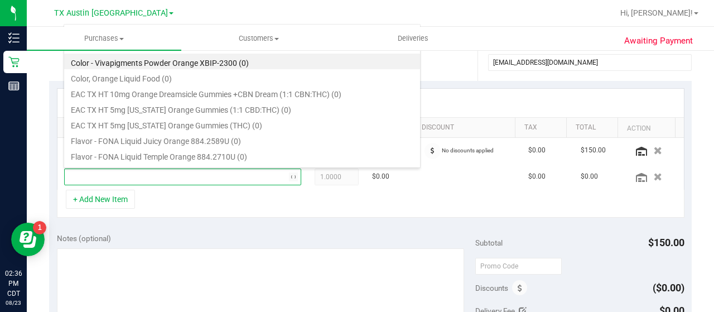
type input "orange dream"
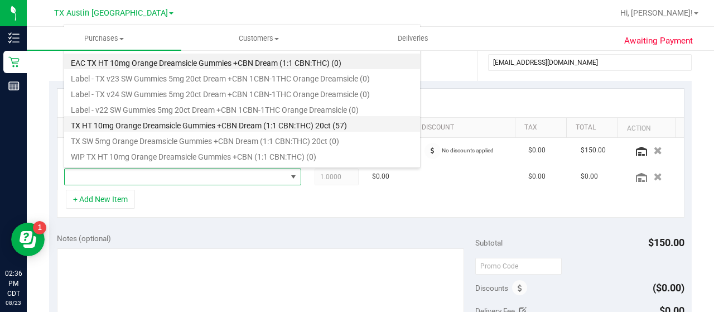
click at [381, 128] on li "TX HT 10mg Orange Dreamsicle Gummies +CBN Dream (1:1 CBN:THC) 20ct (57)" at bounding box center [242, 124] width 356 height 16
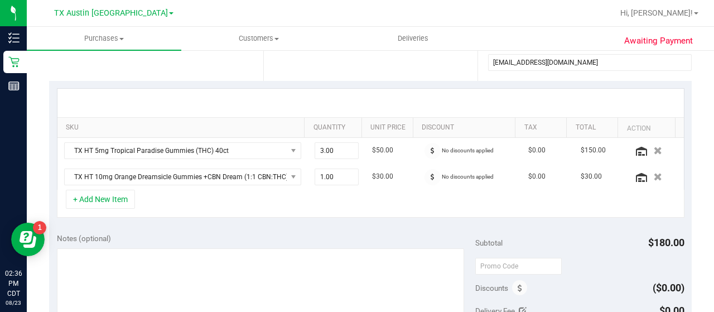
click at [105, 197] on button "+ Add New Item" at bounding box center [100, 199] width 69 height 19
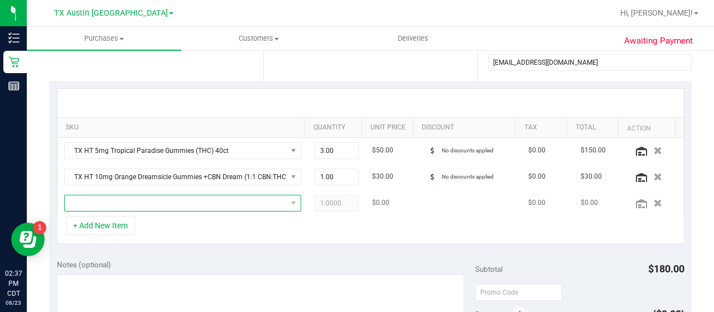
click at [227, 195] on span "NO DATA FOUND" at bounding box center [176, 203] width 222 height 16
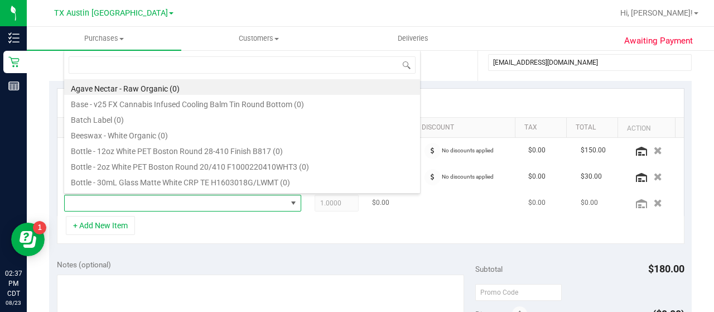
scroll to position [16, 225]
type input "dark"
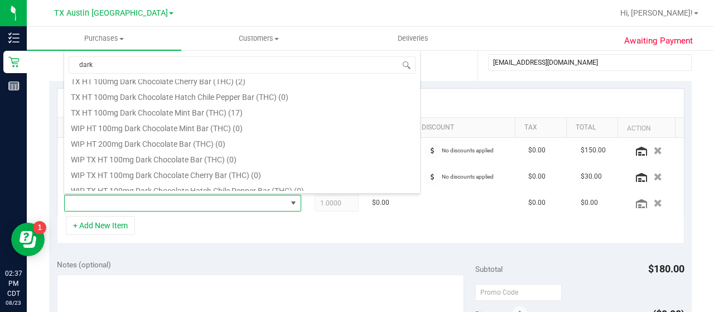
scroll to position [310, 0]
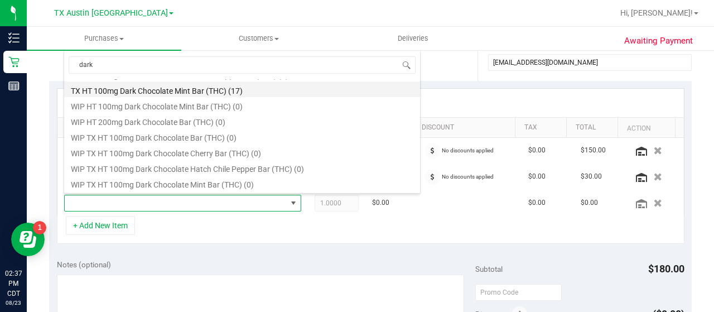
click at [255, 87] on li "TX HT 100mg Dark Chocolate Mint Bar (THC) (17)" at bounding box center [242, 89] width 356 height 16
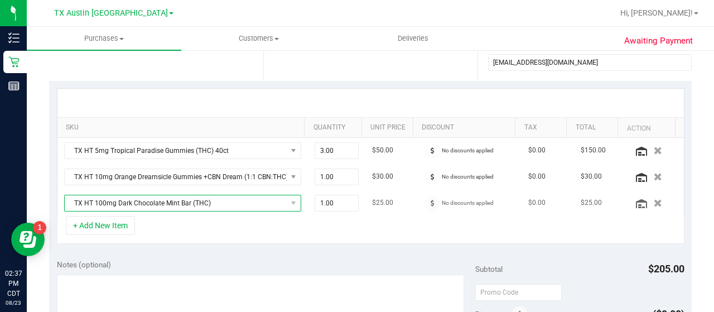
click at [211, 205] on span "TX HT 100mg Dark Chocolate Mint Bar (THC)" at bounding box center [176, 203] width 222 height 16
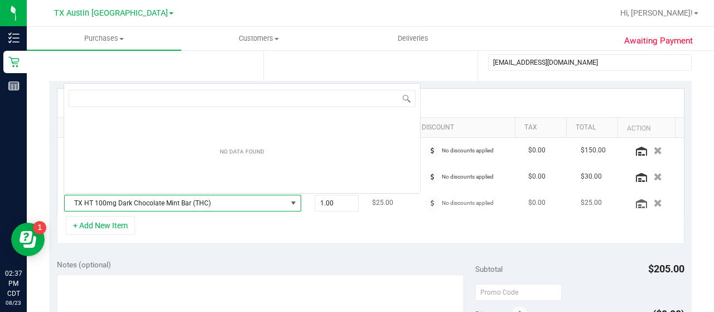
scroll to position [16, 225]
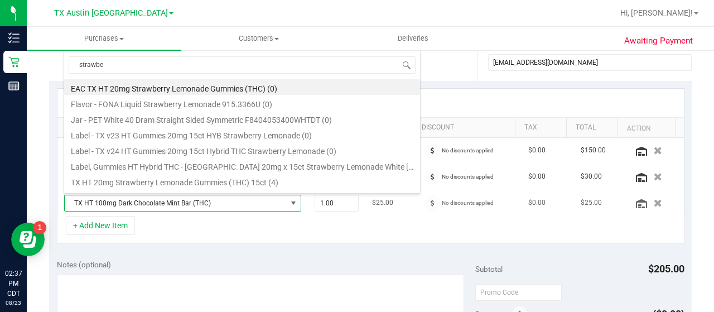
type input "strawber"
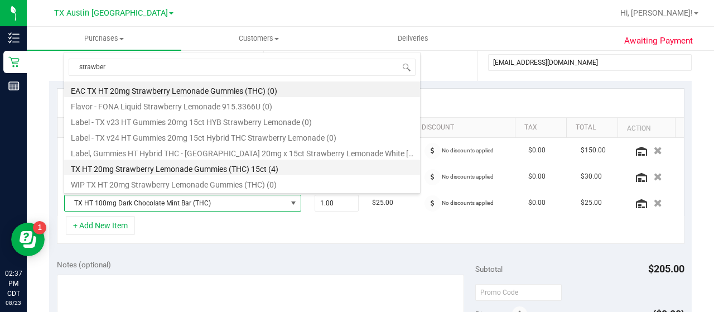
click at [269, 169] on li "TX HT 20mg Strawberry Lemonade Gummies (THC) 15ct (4)" at bounding box center [242, 167] width 356 height 16
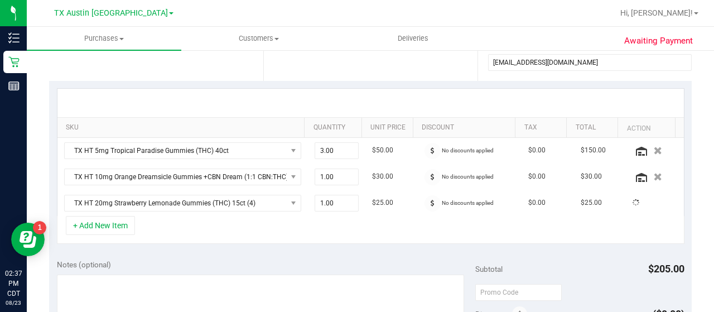
click at [304, 248] on div "SKU Quantity Unit Price Discount Tax Total Action TX HT 5mg Tropical Paradise G…" at bounding box center [370, 166] width 642 height 171
click at [374, 229] on div "+ Add New Item" at bounding box center [370, 230] width 627 height 28
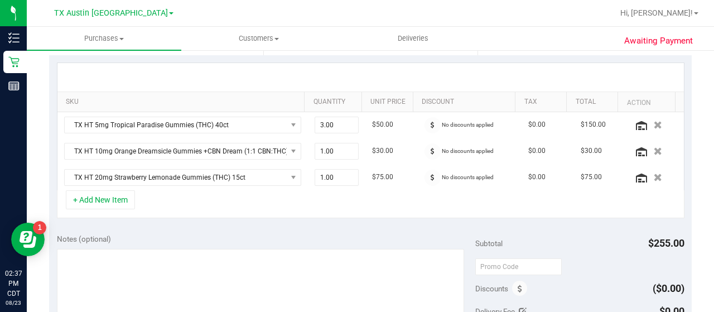
scroll to position [236, 0]
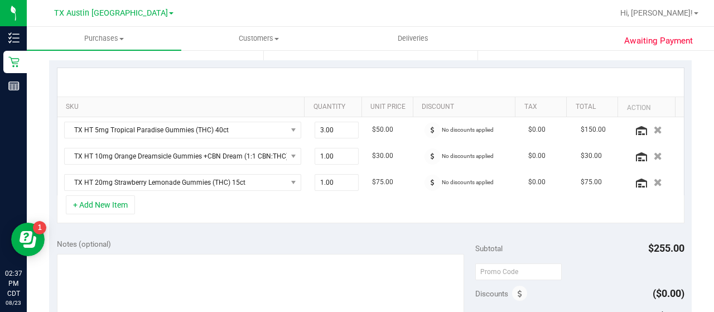
click at [309, 225] on div "SKU Quantity Unit Price Discount Tax Total Action TX HT 5mg Tropical Paradise G…" at bounding box center [370, 145] width 642 height 171
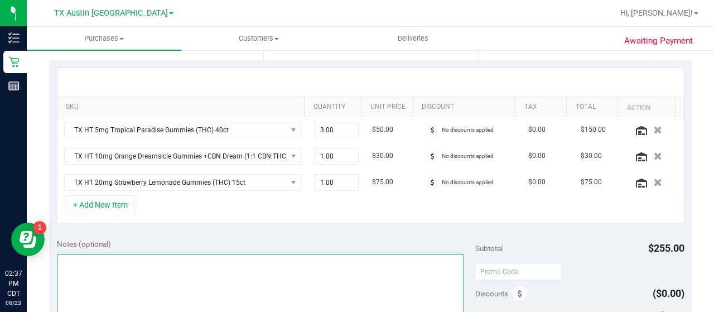
click at [169, 262] on textarea at bounding box center [260, 307] width 407 height 107
type textarea "a"
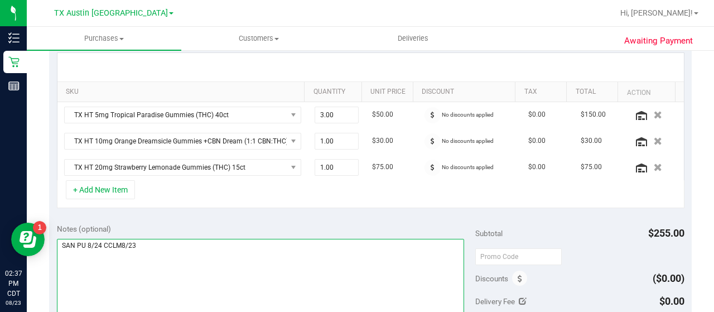
scroll to position [270, 0]
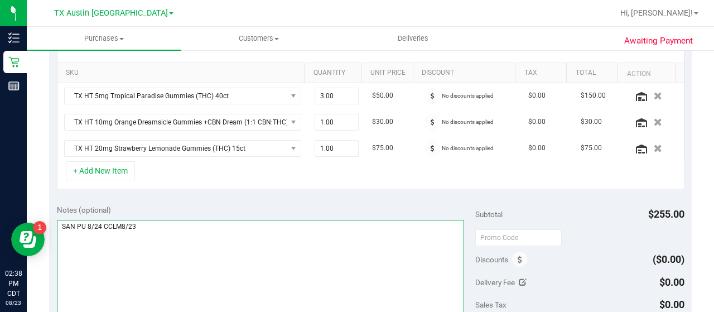
type textarea "SAN PU 8/24 CCLM8/23"
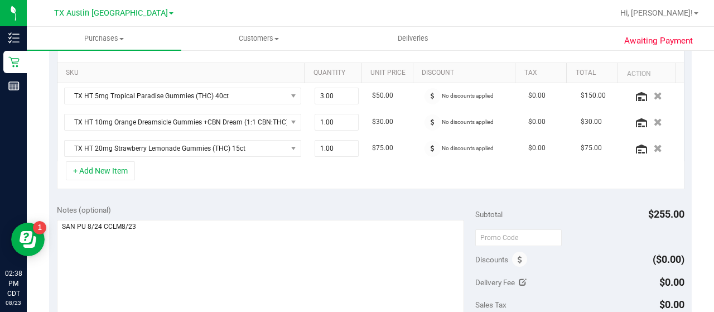
click at [354, 197] on div "Notes (optional) Subtotal $255.00 Discounts ($0.00) Delivery Fee $0.00 Sales Ta…" at bounding box center [370, 297] width 642 height 201
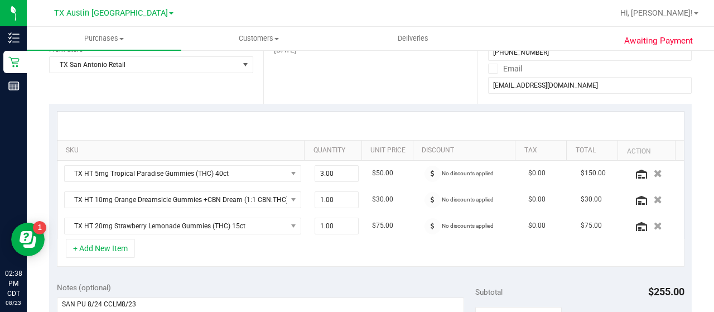
scroll to position [183, 0]
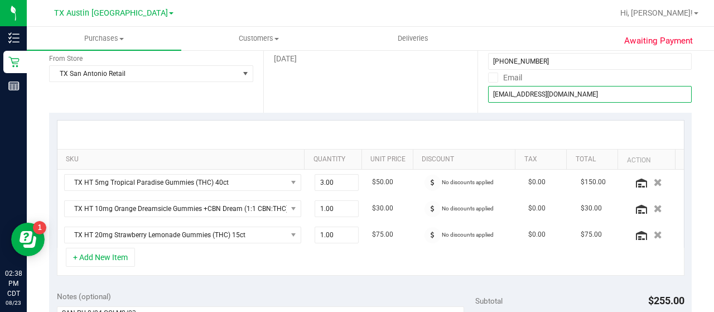
click at [498, 91] on input "[EMAIL_ADDRESS][DOMAIN_NAME]" at bounding box center [589, 94] width 203 height 17
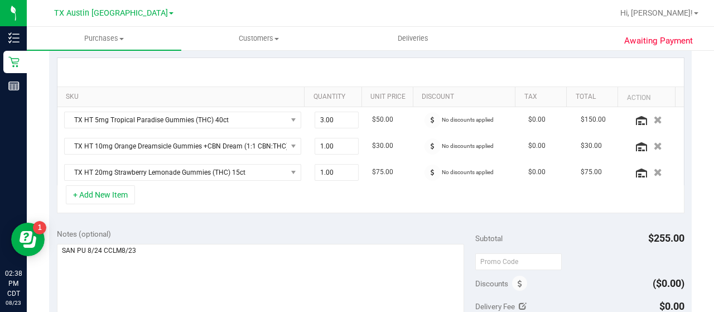
scroll to position [314, 0]
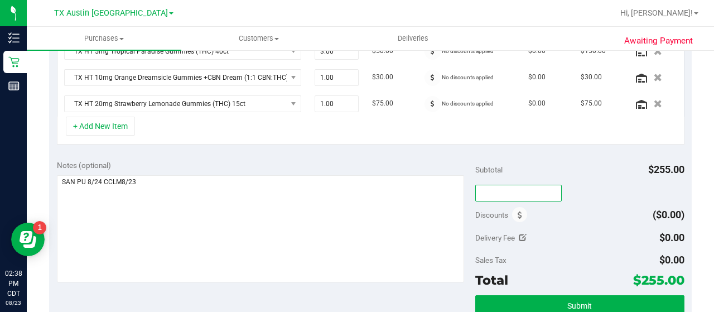
click at [505, 185] on input "text" at bounding box center [518, 193] width 86 height 17
type input "TXAIQ10"
click at [565, 221] on div "Discounts ($0.00)" at bounding box center [579, 215] width 209 height 20
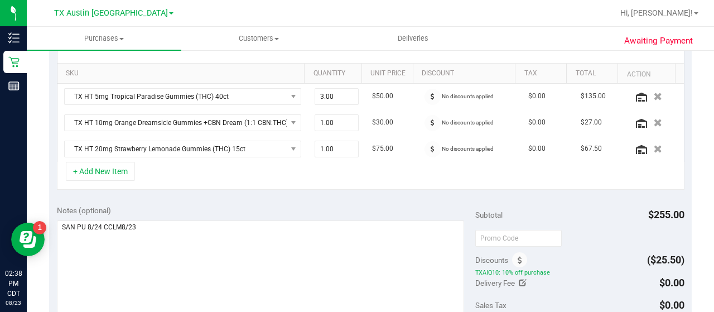
scroll to position [271, 0]
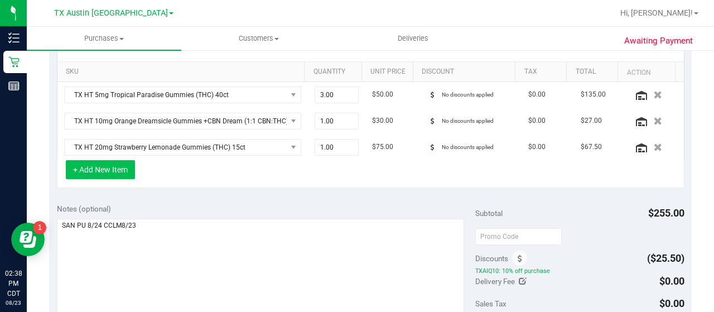
click at [101, 160] on button "+ Add New Item" at bounding box center [100, 169] width 69 height 19
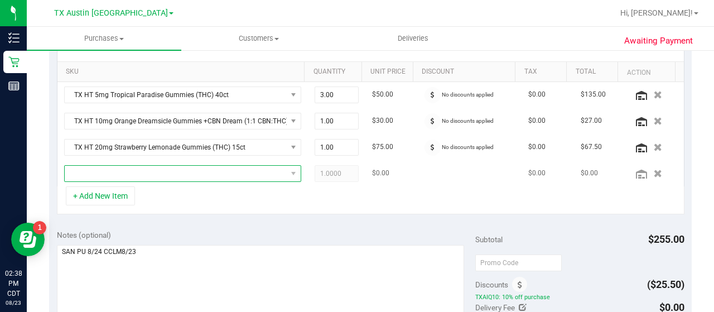
click at [240, 178] on span "NO DATA FOUND" at bounding box center [176, 174] width 222 height 16
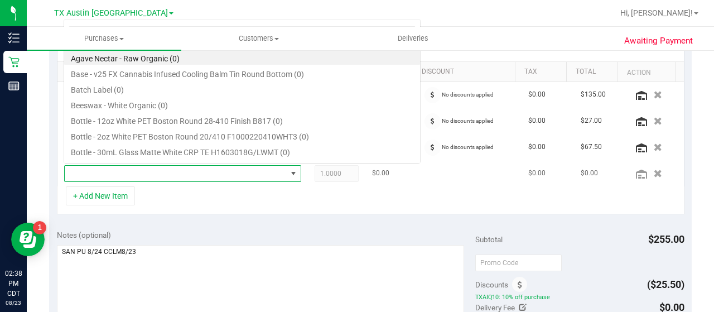
scroll to position [16, 225]
type input "dark choco"
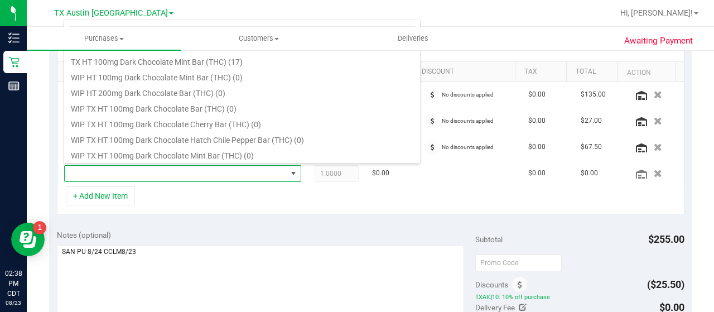
scroll to position [158, 0]
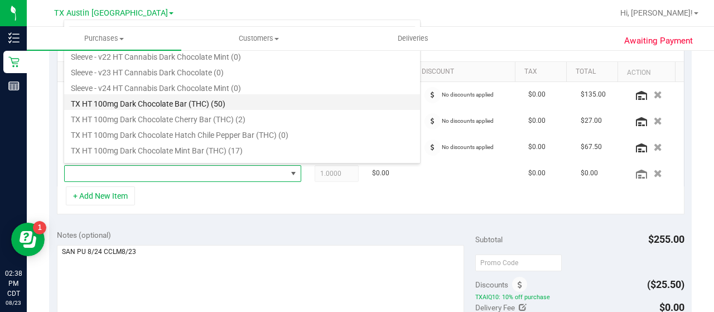
click at [186, 103] on li "TX HT 100mg Dark Chocolate Bar (THC) (50)" at bounding box center [242, 102] width 356 height 16
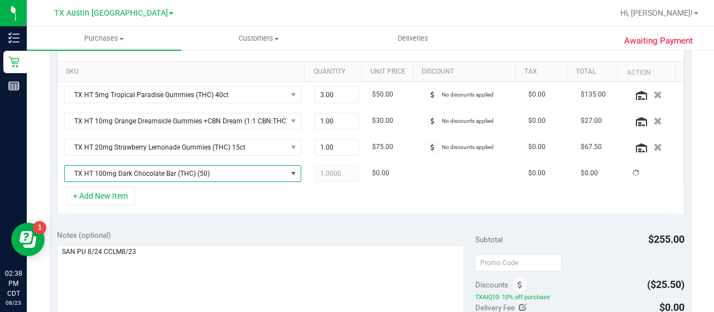
click at [229, 210] on div "+ Add New Item" at bounding box center [370, 200] width 627 height 28
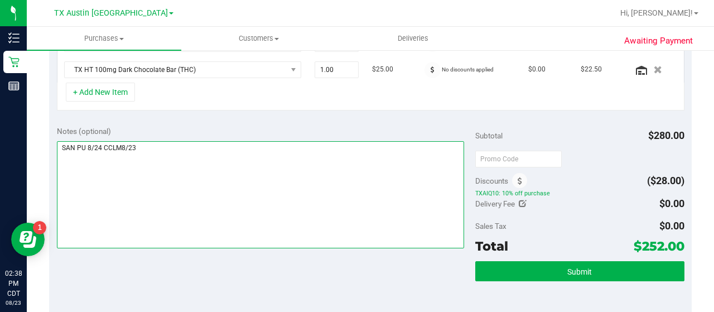
click at [308, 182] on textarea at bounding box center [260, 194] width 407 height 107
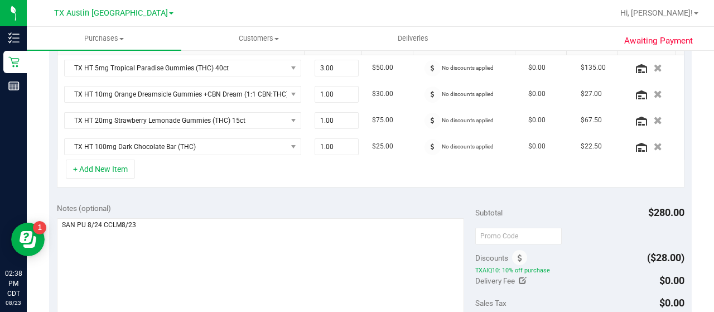
click at [293, 195] on div "Notes (optional) Subtotal $280.00 Discounts ($28.00) TXAIQ10: 10% off purchase …" at bounding box center [370, 295] width 642 height 201
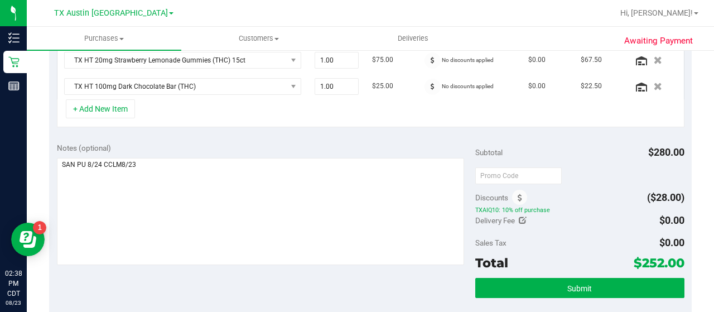
scroll to position [360, 0]
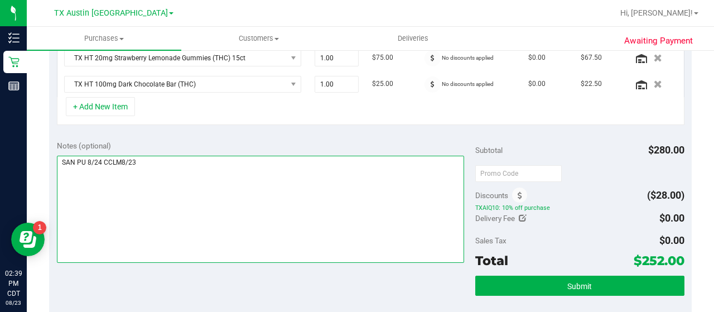
click at [162, 175] on textarea at bounding box center [260, 209] width 407 height 107
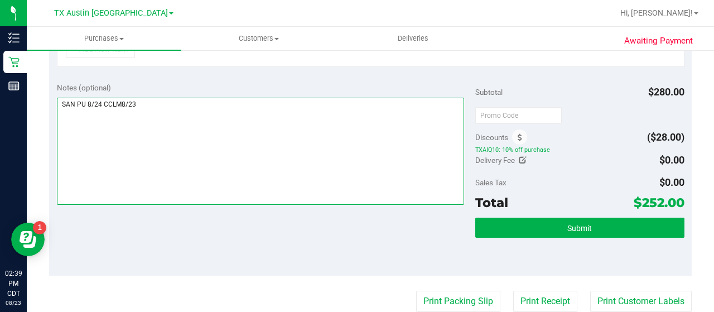
scroll to position [389, 0]
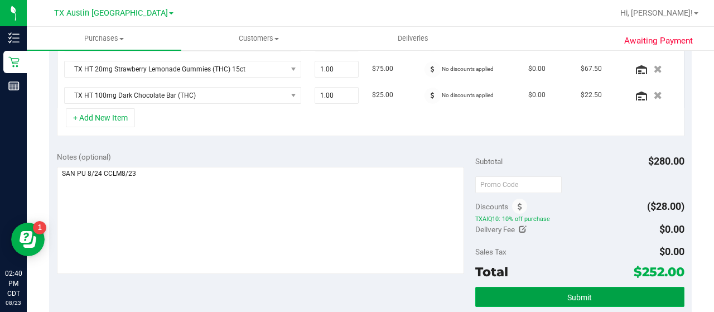
click at [541, 294] on button "Submit" at bounding box center [579, 297] width 209 height 20
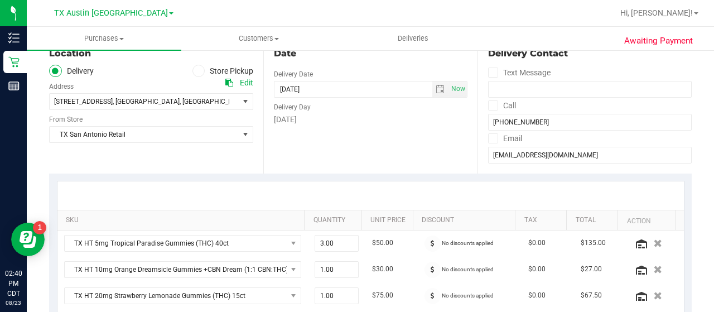
scroll to position [0, 0]
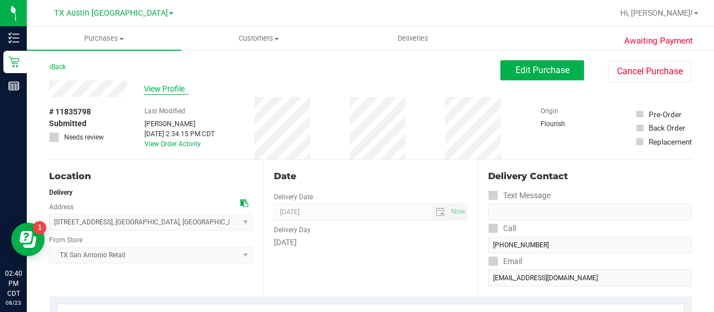
click at [171, 83] on span "View Profile" at bounding box center [166, 89] width 45 height 12
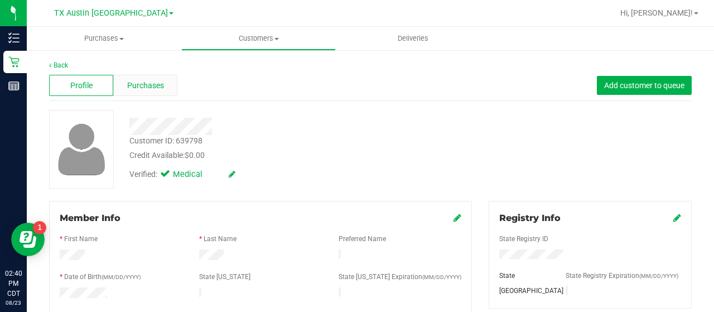
click at [158, 84] on span "Purchases" at bounding box center [145, 86] width 37 height 12
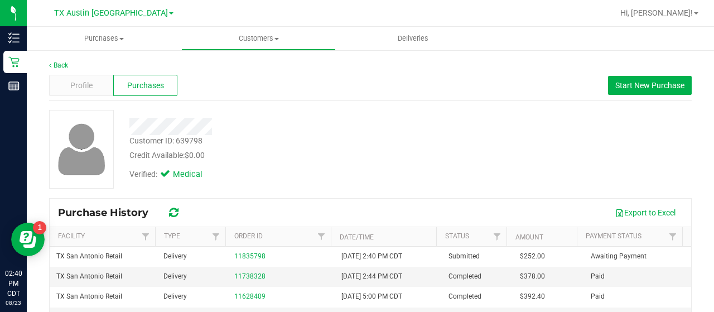
scroll to position [31, 0]
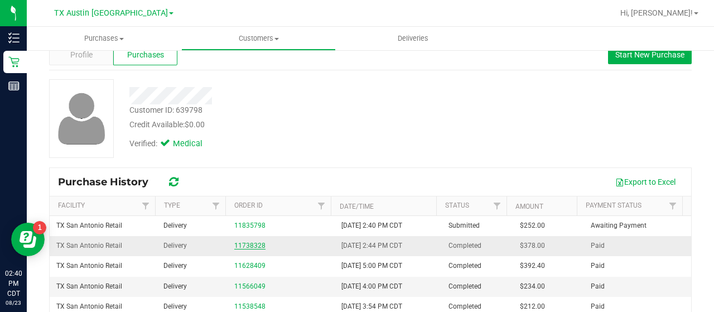
click at [254, 248] on link "11738328" at bounding box center [249, 245] width 31 height 8
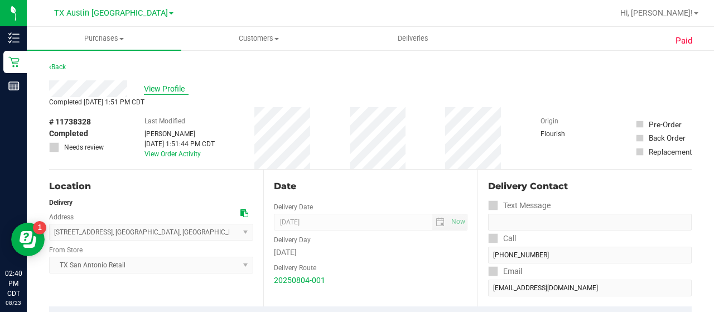
click at [176, 88] on span "View Profile" at bounding box center [166, 89] width 45 height 12
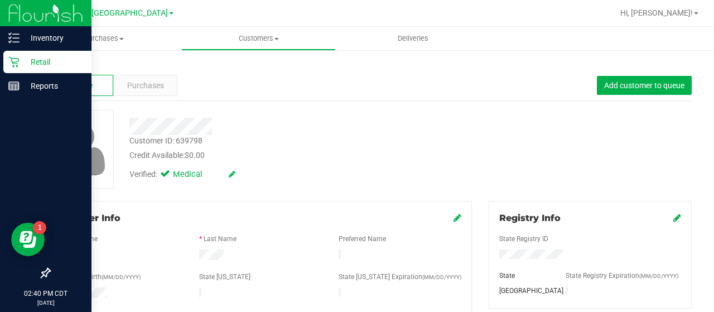
click at [9, 64] on icon at bounding box center [13, 61] width 11 height 11
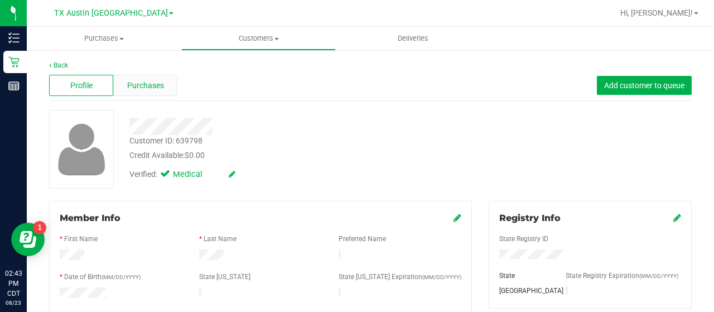
click at [164, 83] on div "Purchases" at bounding box center [145, 85] width 64 height 21
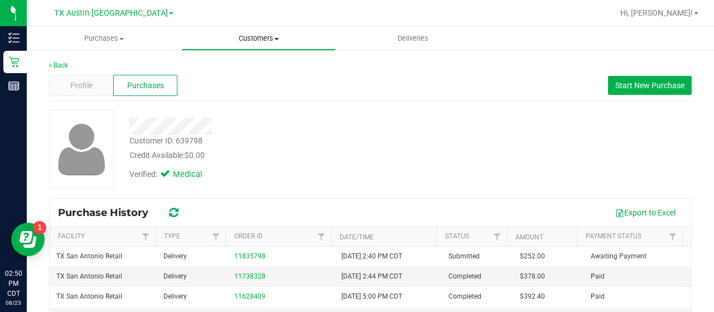
click at [257, 43] on uib-tab-heading "Customers All customers Add a new customer All physicians" at bounding box center [258, 38] width 153 height 22
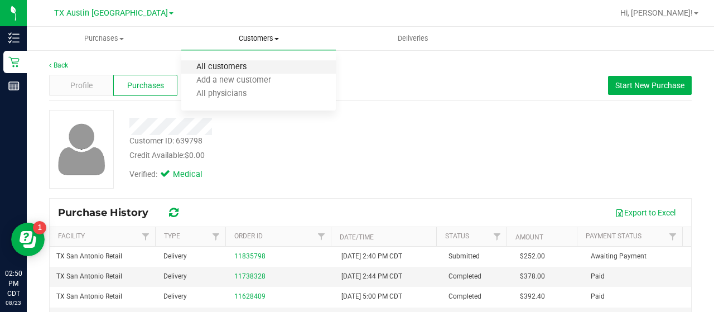
click at [260, 65] on span "All customers" at bounding box center [221, 66] width 80 height 9
